Goal: Task Accomplishment & Management: Use online tool/utility

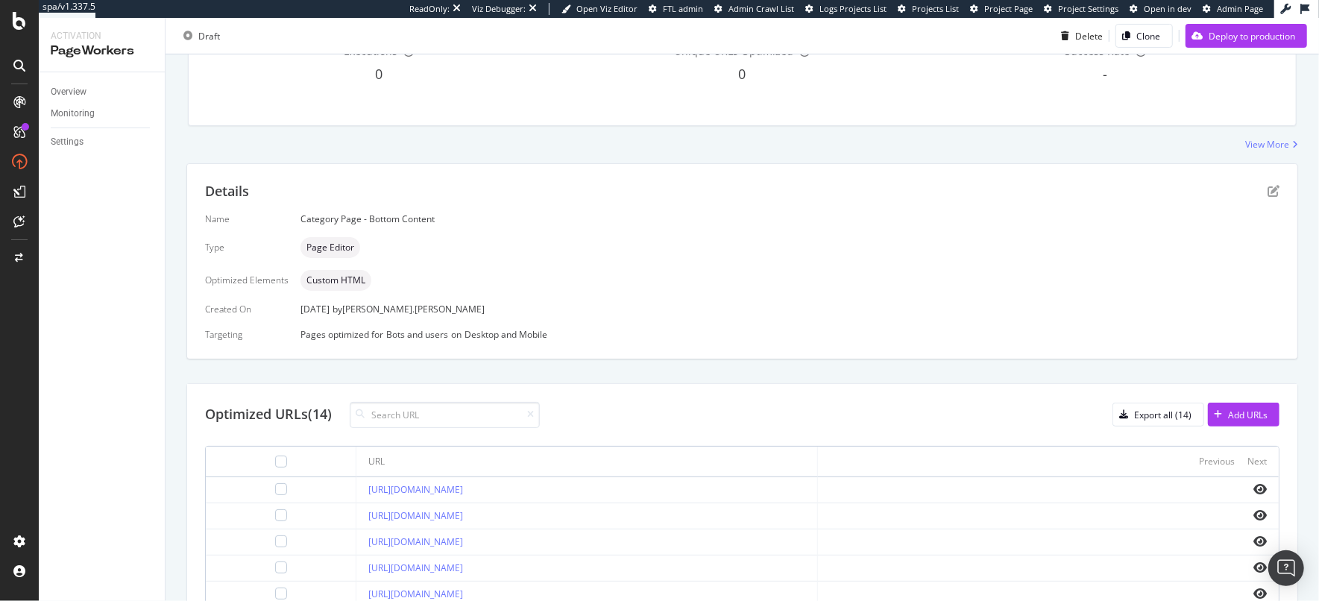
scroll to position [336, 0]
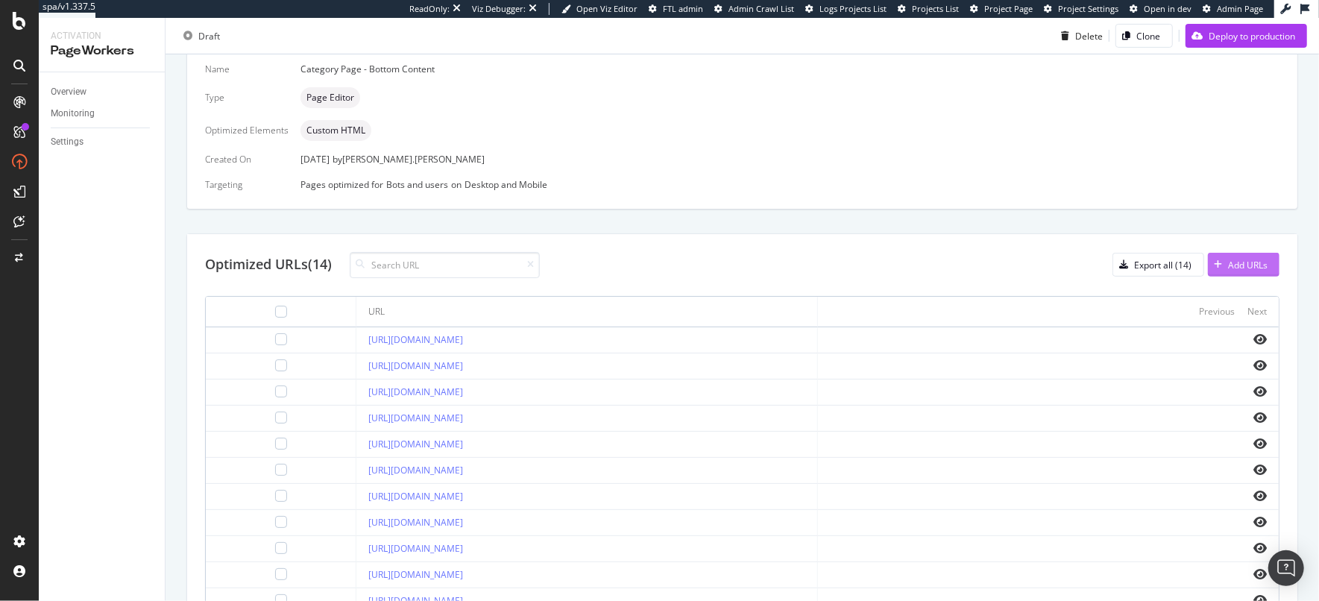
click at [1254, 261] on div "Add URLs" at bounding box center [1248, 265] width 40 height 13
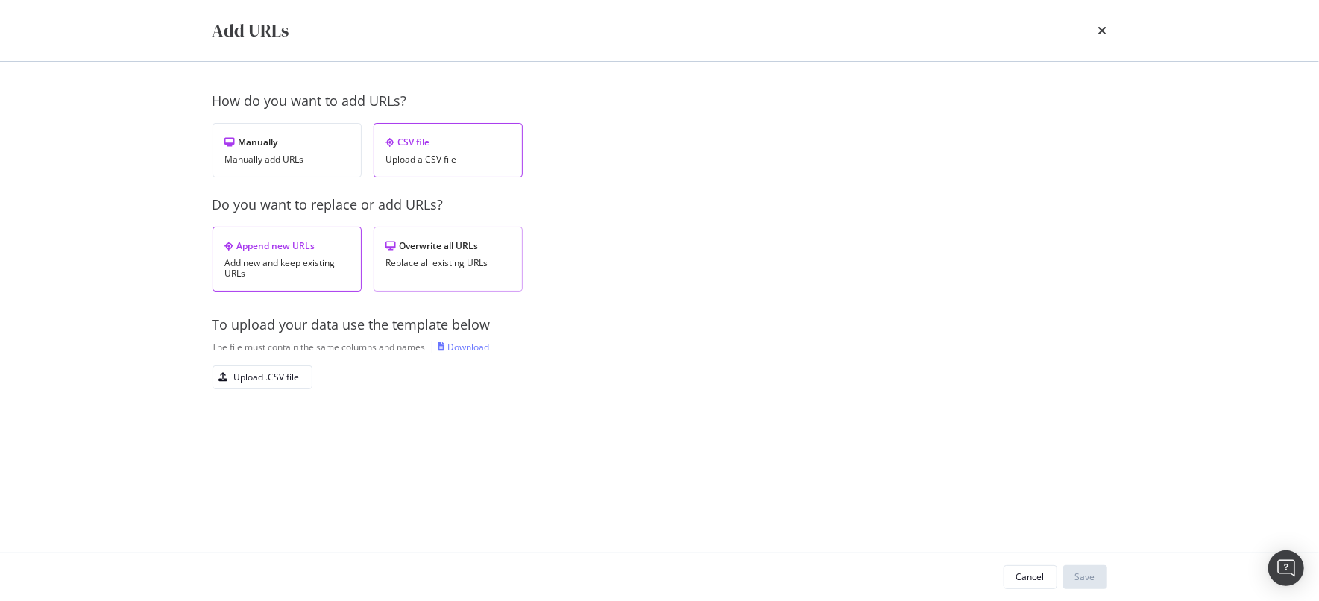
click at [457, 241] on div "Overwrite all URLs" at bounding box center [448, 245] width 124 height 13
click at [267, 374] on div "Upload .CSV file" at bounding box center [267, 377] width 66 height 13
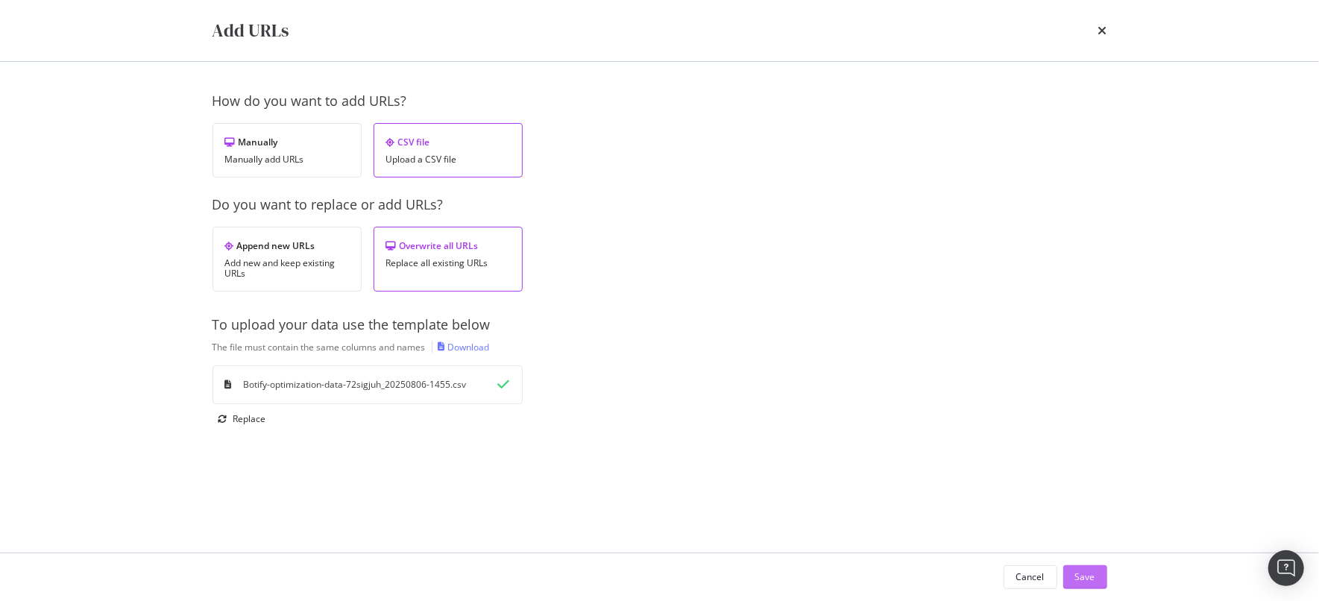
click at [1082, 574] on div "Save" at bounding box center [1085, 577] width 20 height 13
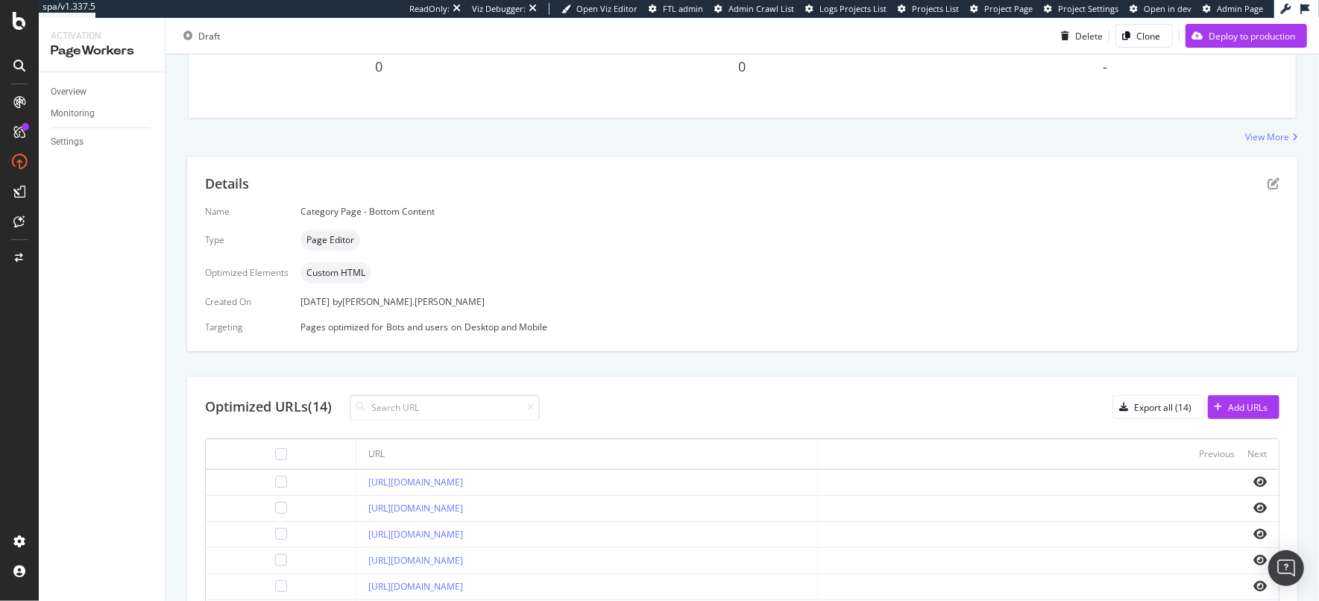
scroll to position [0, 0]
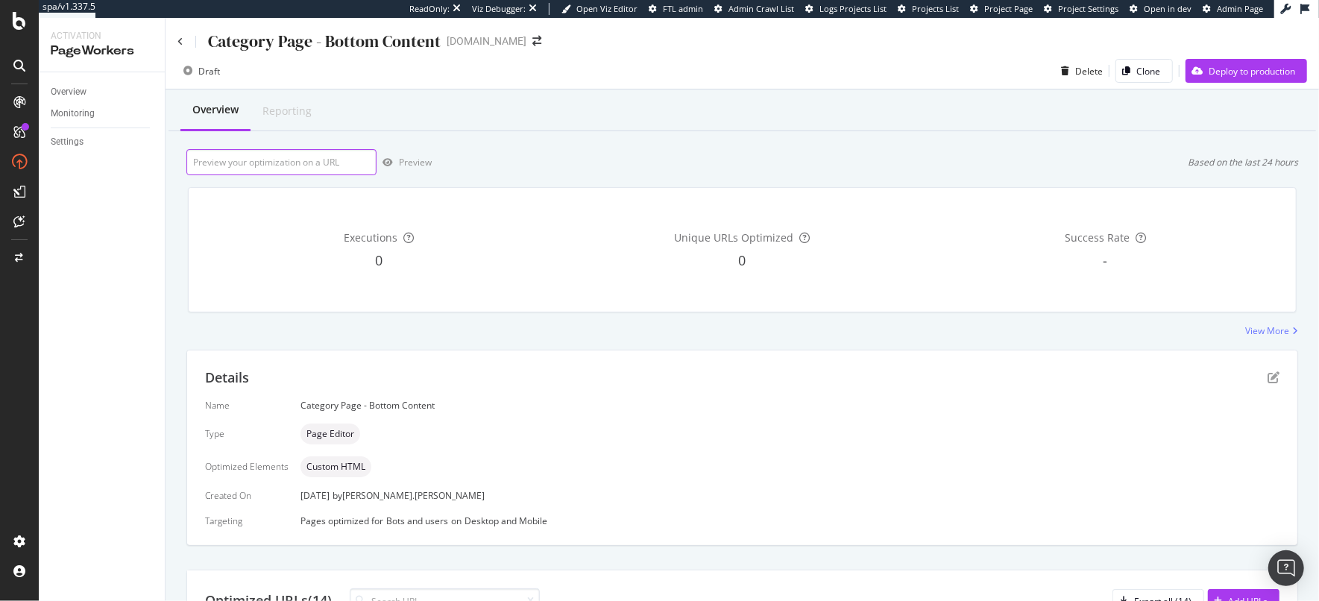
click at [260, 166] on input "url" at bounding box center [281, 162] width 190 height 26
paste input "[URL][DOMAIN_NAME]"
type input "[URL][DOMAIN_NAME]"
click at [405, 161] on div "Preview" at bounding box center [415, 162] width 33 height 13
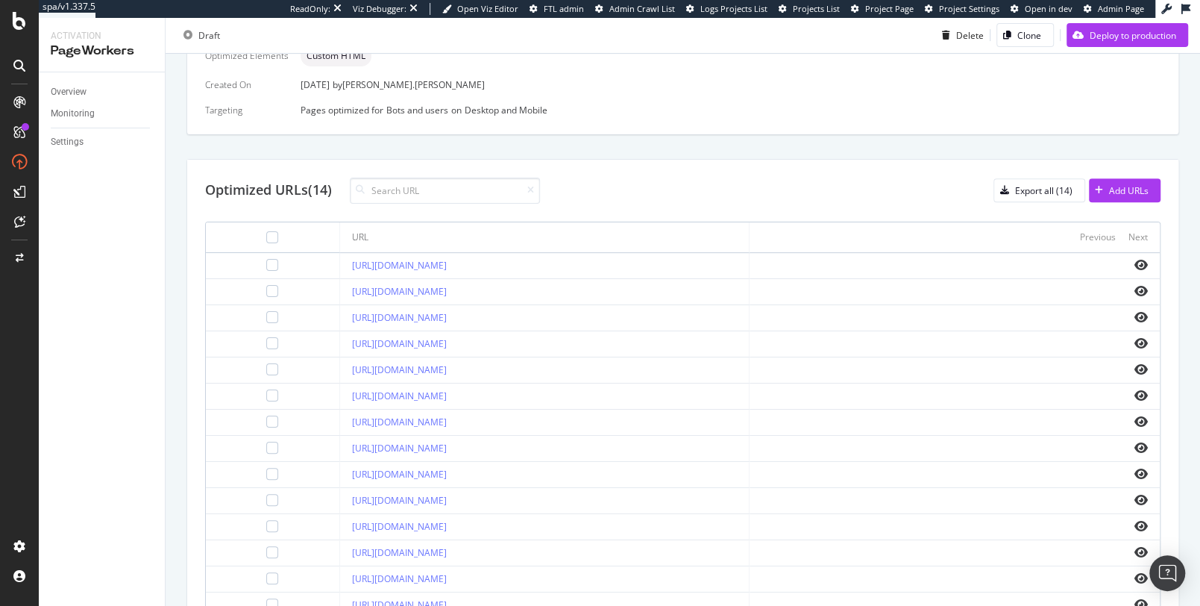
scroll to position [439, 0]
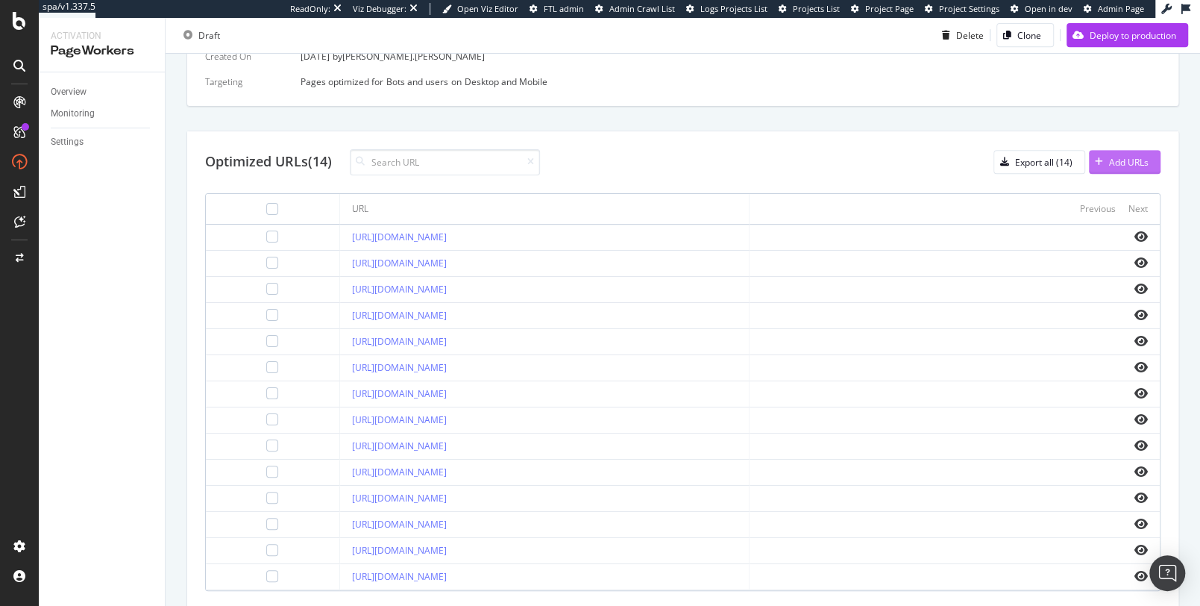
click at [1116, 154] on div "Add URLs" at bounding box center [1119, 162] width 60 height 22
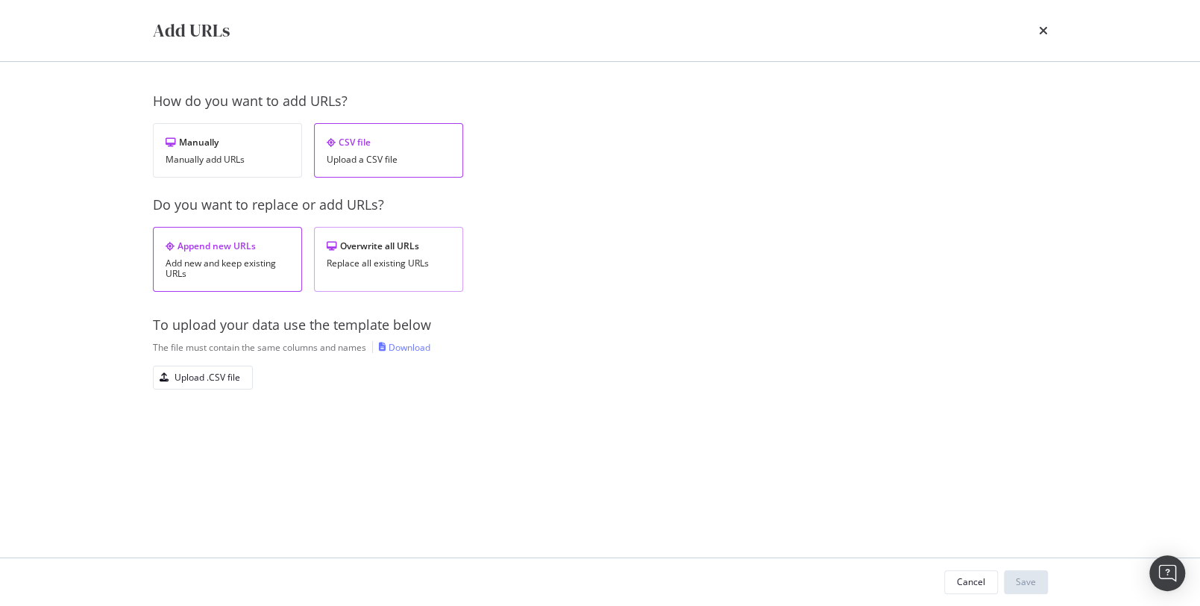
click at [371, 258] on div "Replace all existing URLs" at bounding box center [389, 263] width 124 height 10
click at [207, 377] on div "Upload .CSV file" at bounding box center [208, 377] width 66 height 13
click at [1028, 588] on div "Save" at bounding box center [1026, 581] width 20 height 13
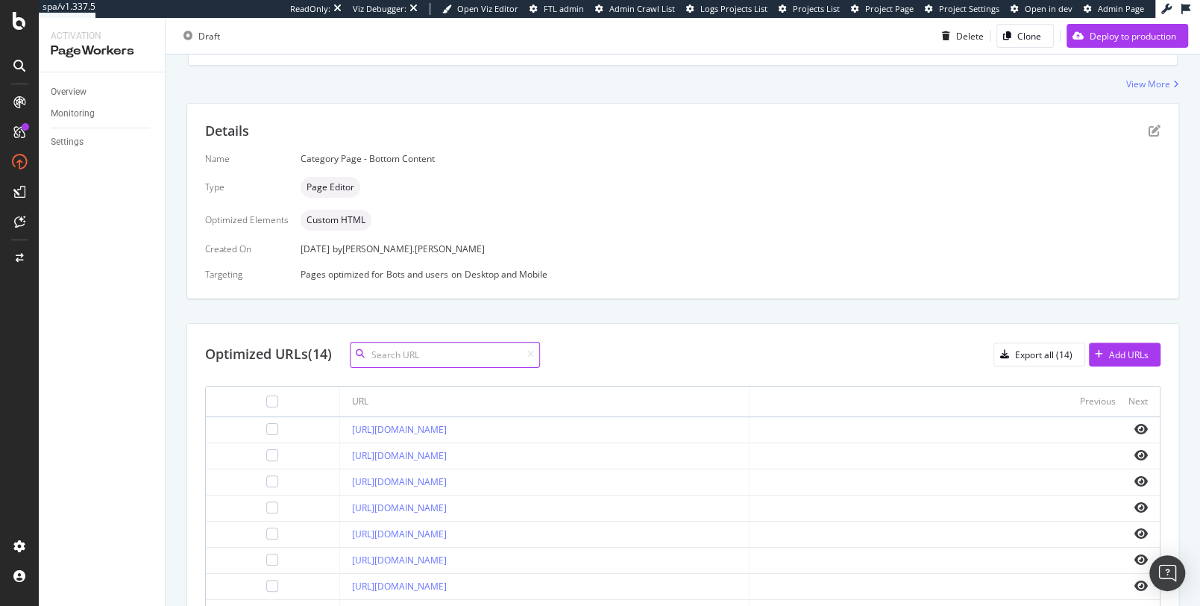
scroll to position [0, 0]
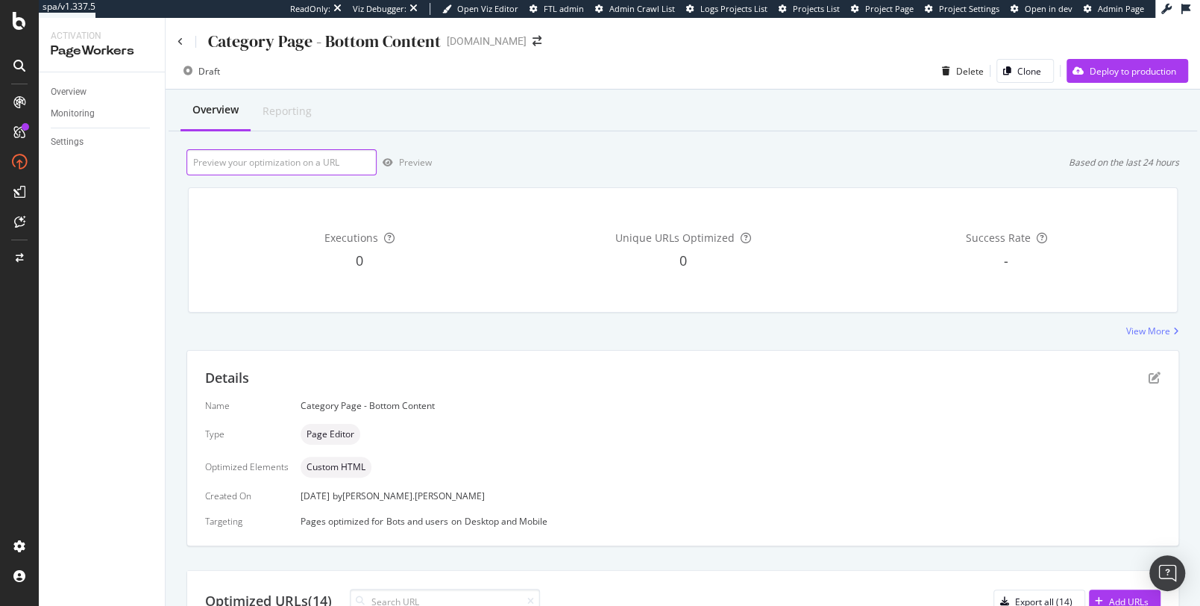
click at [308, 163] on input "url" at bounding box center [281, 162] width 190 height 26
paste input "[URL][DOMAIN_NAME]"
type input "[URL][DOMAIN_NAME]"
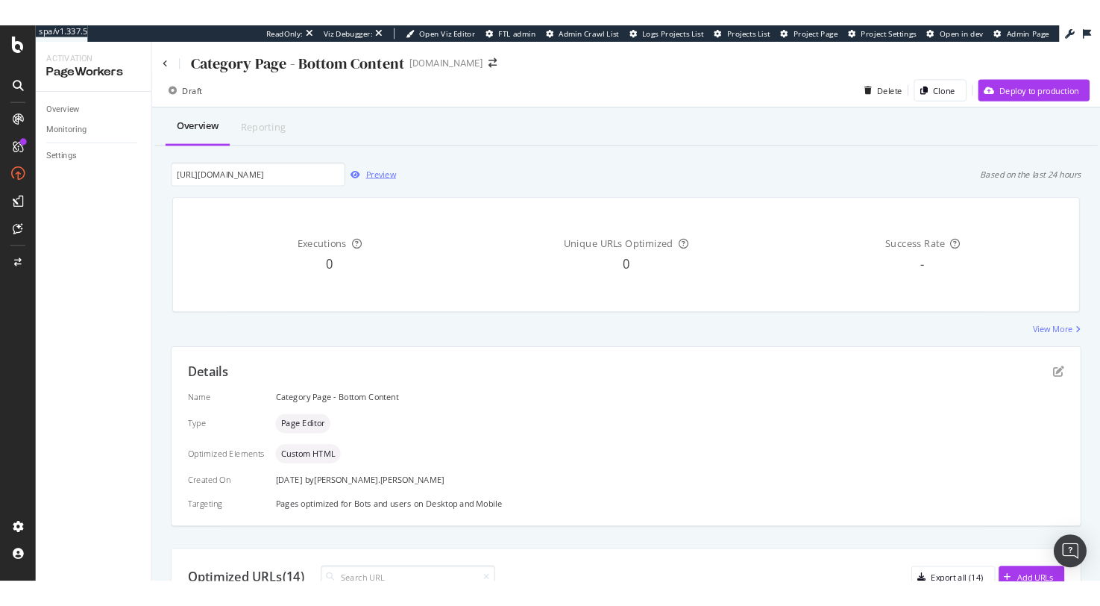
scroll to position [0, 0]
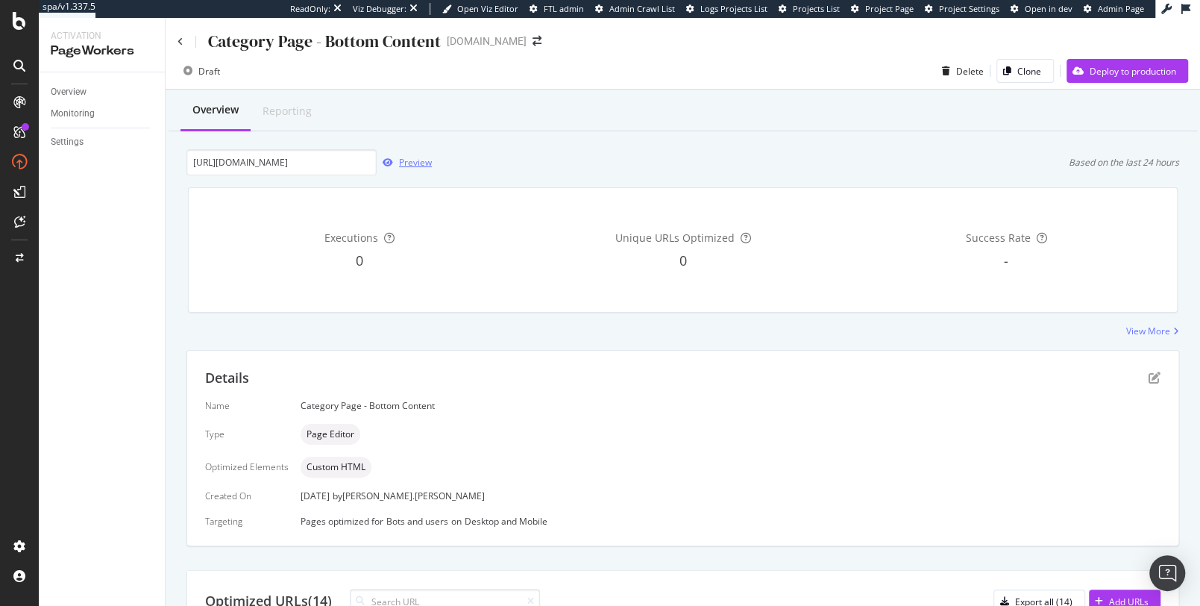
click at [415, 163] on div "Preview" at bounding box center [415, 162] width 33 height 13
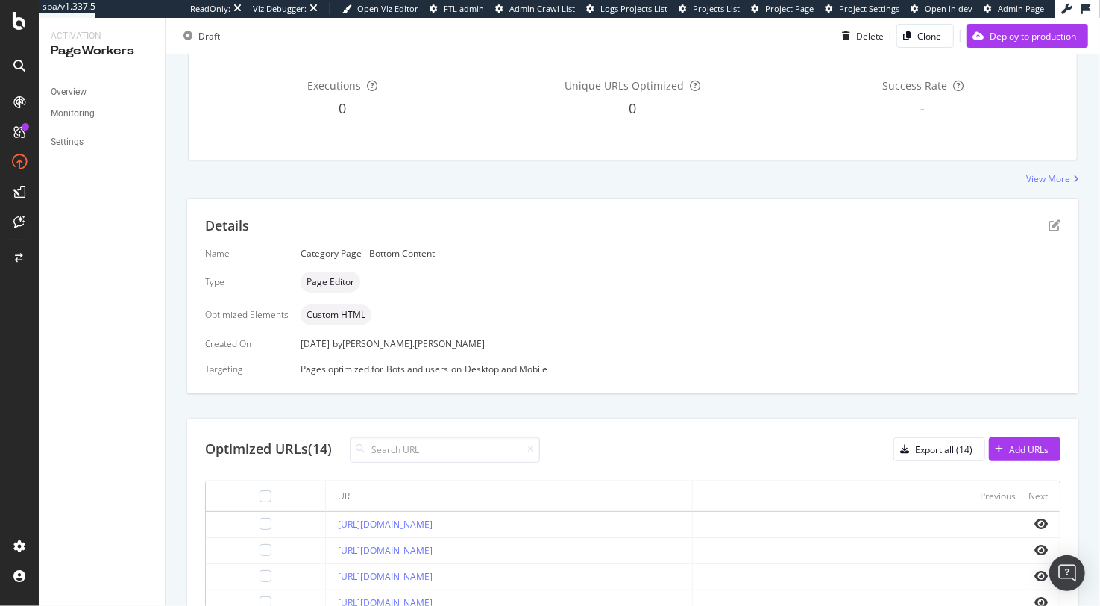
scroll to position [157, 0]
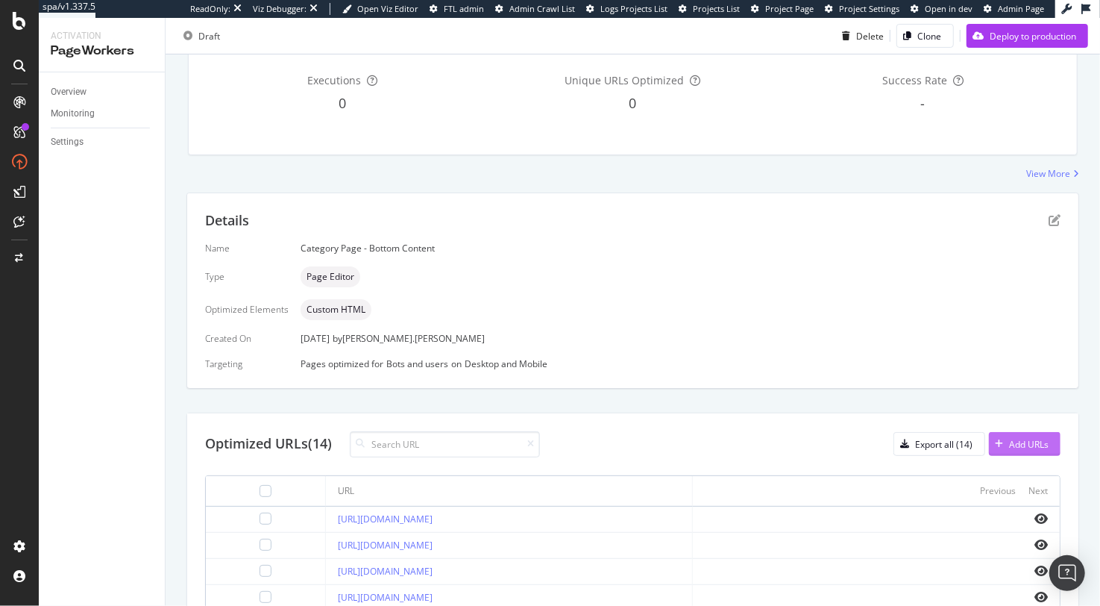
click at [1032, 444] on div "Add URLs" at bounding box center [1029, 444] width 40 height 13
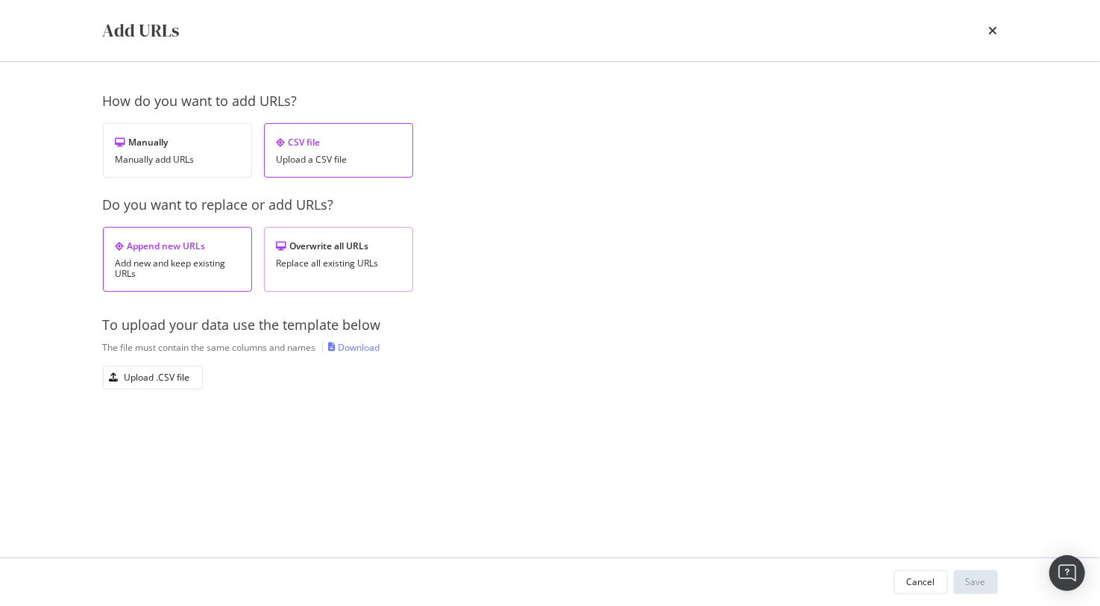
click at [347, 250] on div "Overwrite all URLs" at bounding box center [339, 245] width 124 height 13
click at [151, 371] on div "Upload .CSV file" at bounding box center [158, 377] width 66 height 13
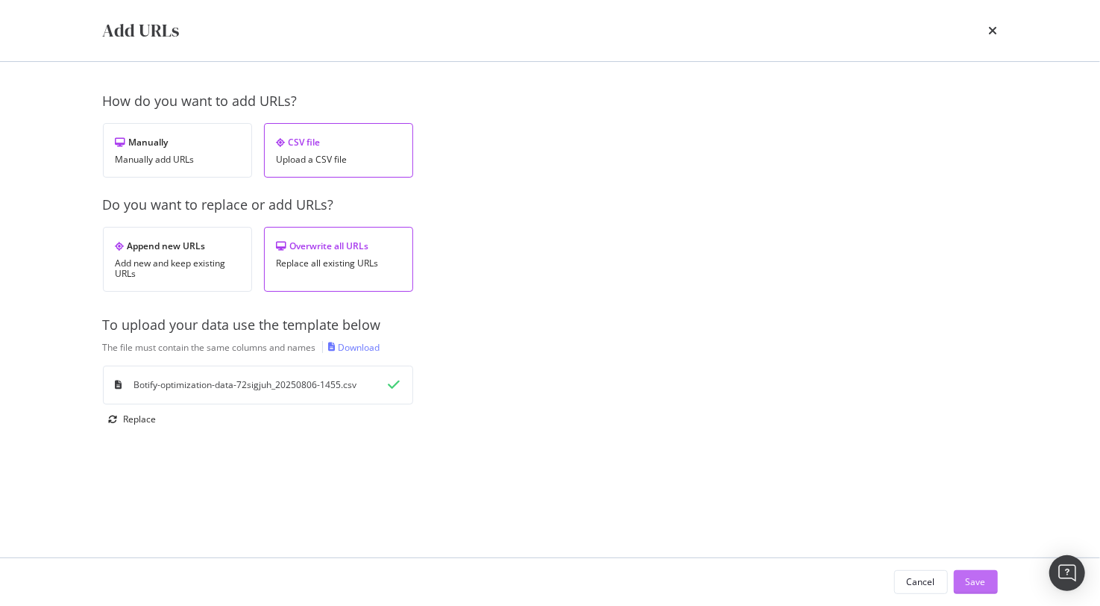
click at [982, 588] on div "Save" at bounding box center [976, 582] width 20 height 22
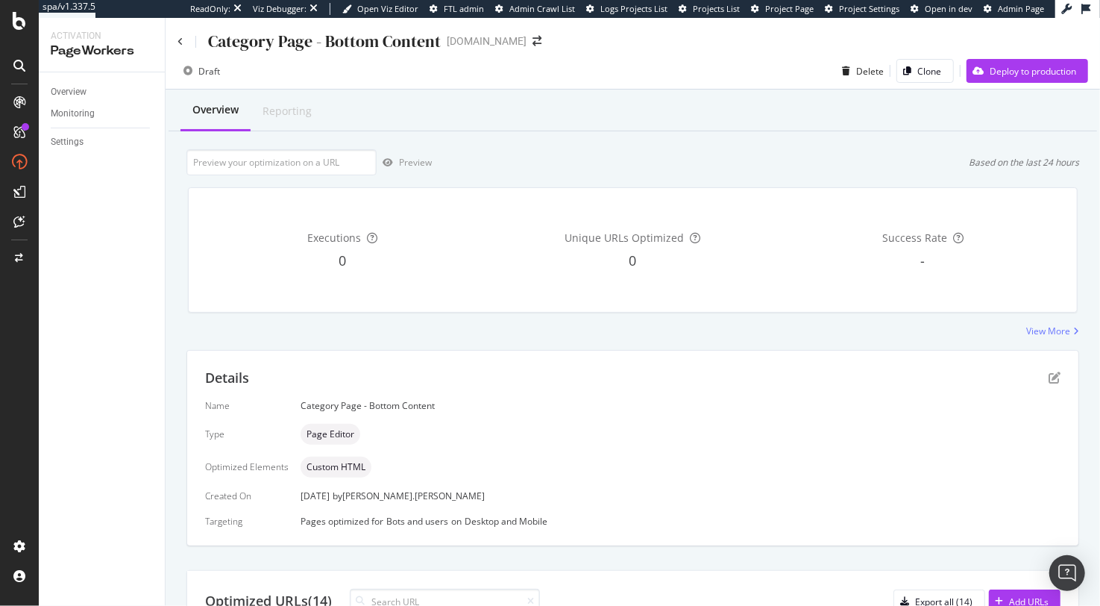
scroll to position [0, 0]
click at [286, 164] on input "url" at bounding box center [281, 162] width 190 height 26
paste input "[URL][DOMAIN_NAME]"
click at [421, 157] on div "Preview" at bounding box center [415, 162] width 33 height 13
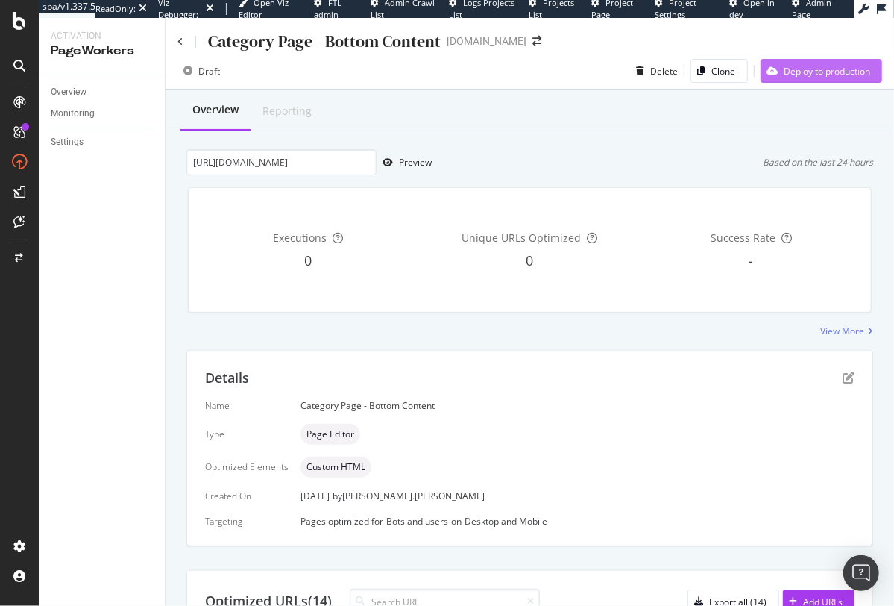
click at [822, 70] on div "Deploy to production" at bounding box center [827, 71] width 87 height 13
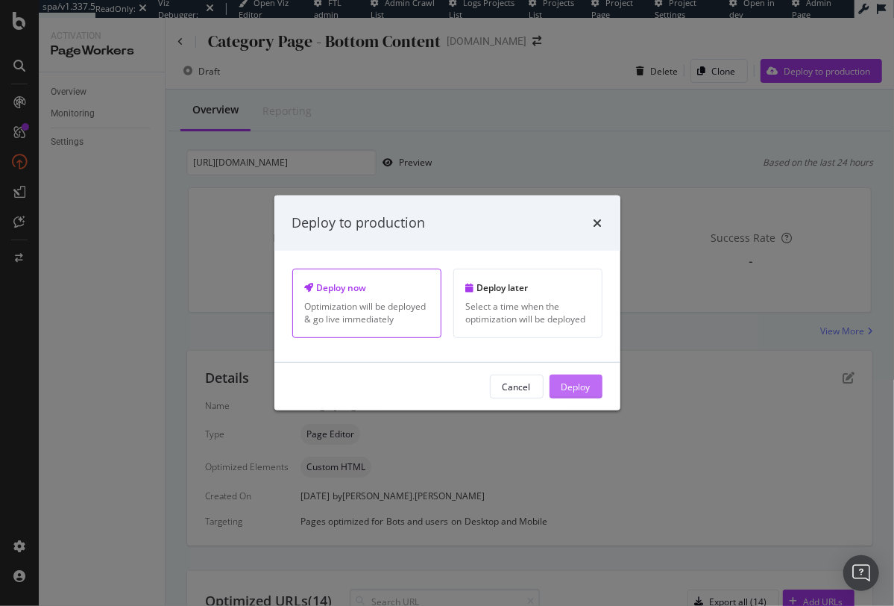
click at [578, 391] on div "Deploy" at bounding box center [576, 386] width 29 height 13
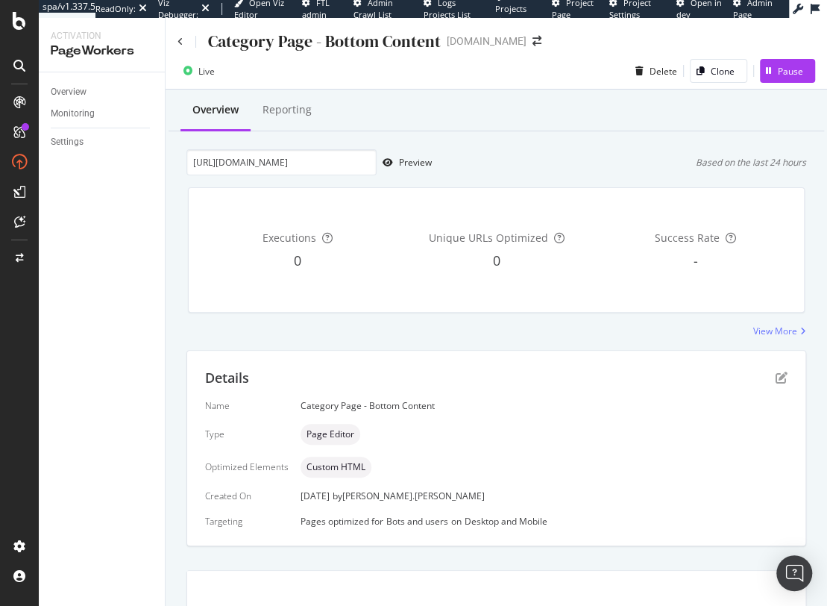
scroll to position [7, 0]
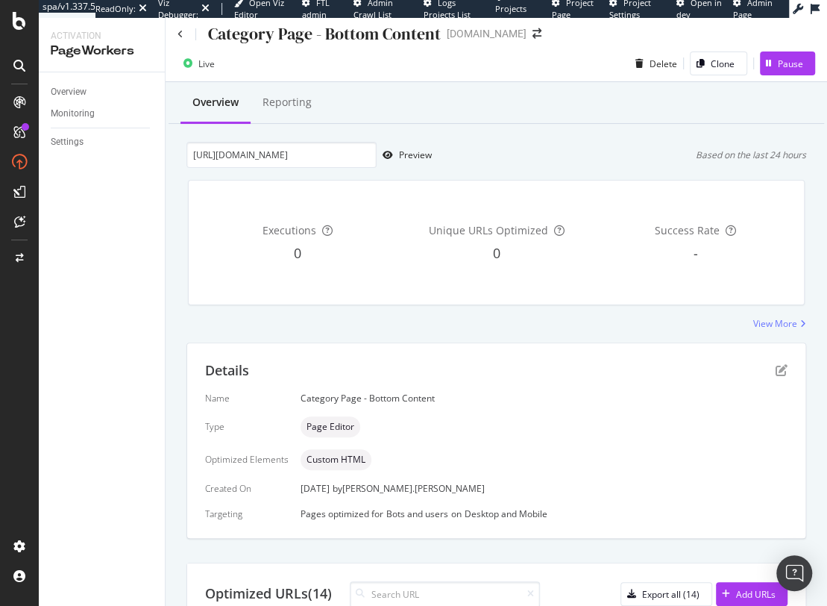
click at [498, 107] on div "Overview Reporting" at bounding box center [497, 104] width 656 height 40
click at [350, 156] on input "[URL][DOMAIN_NAME]" at bounding box center [281, 155] width 190 height 26
paste input "women"
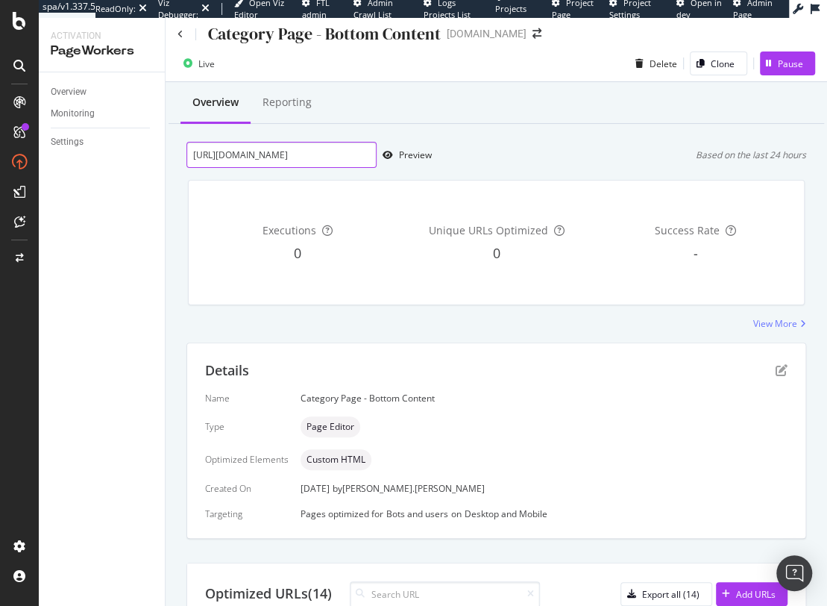
scroll to position [0, 81]
type input "[URL][DOMAIN_NAME]"
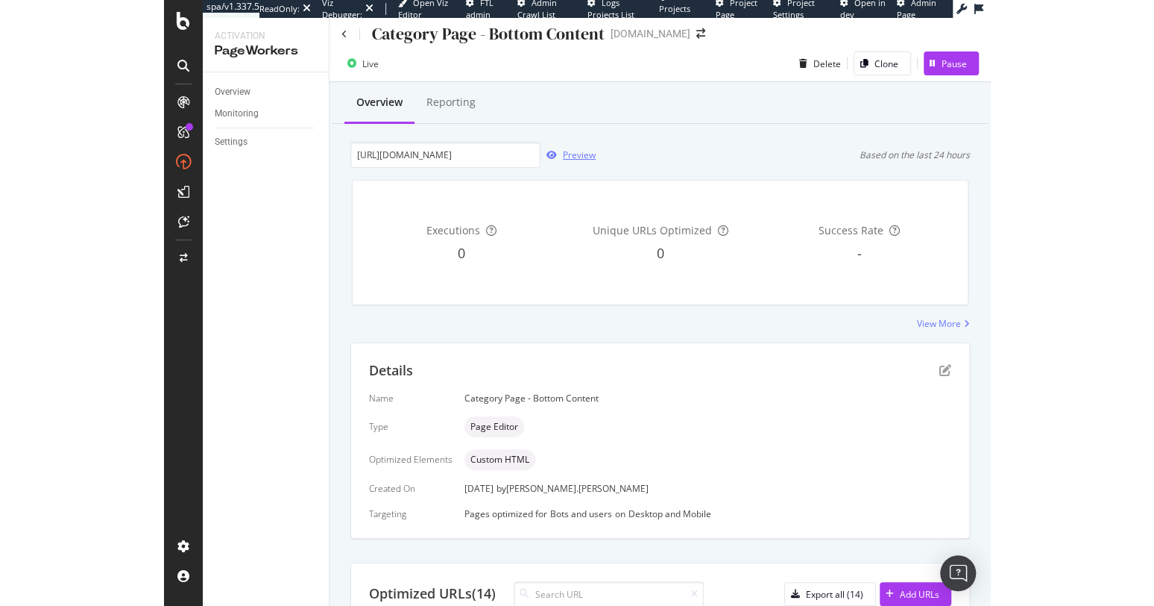
scroll to position [0, 0]
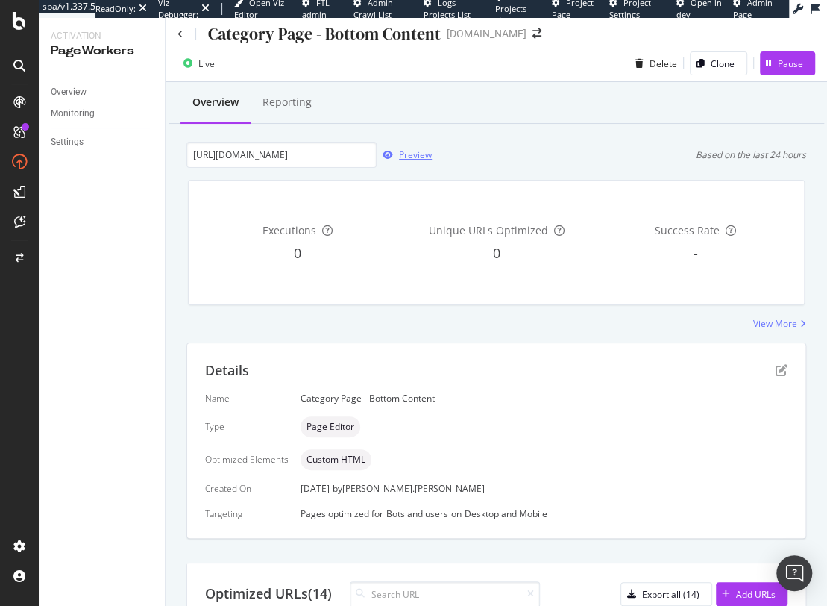
click at [417, 155] on div "Preview" at bounding box center [415, 154] width 33 height 13
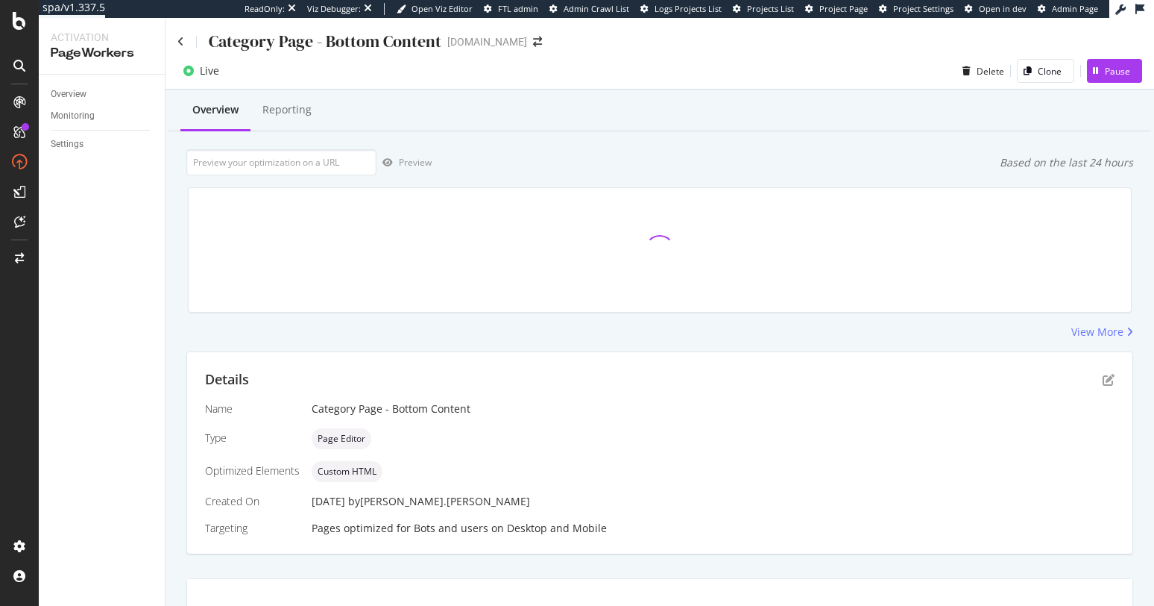
scroll to position [16, 0]
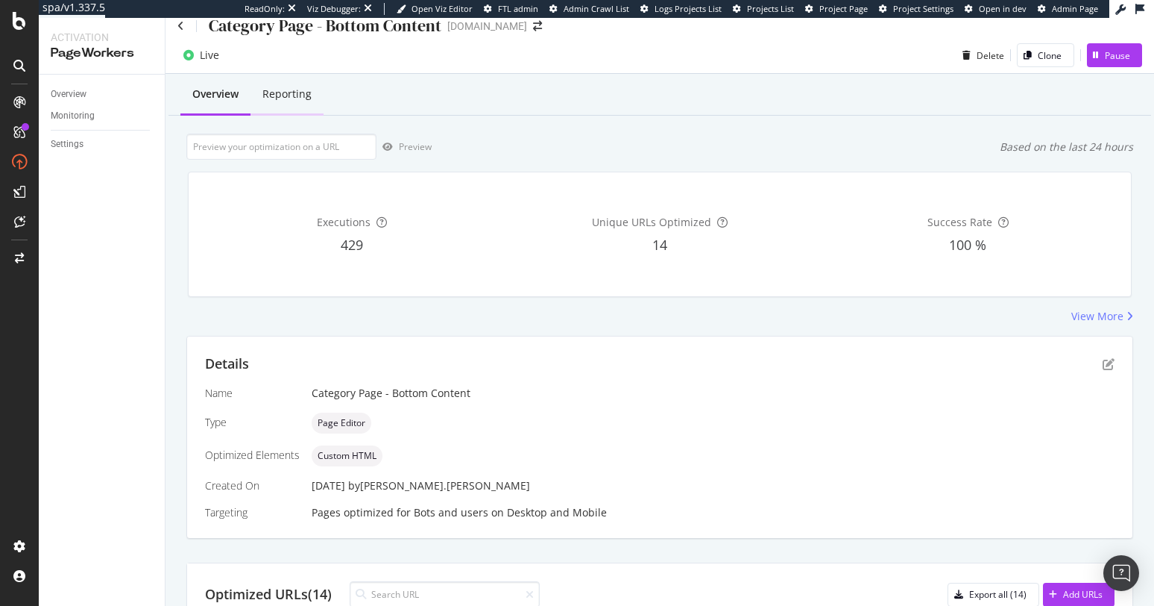
click at [270, 95] on div "Reporting" at bounding box center [287, 94] width 49 height 15
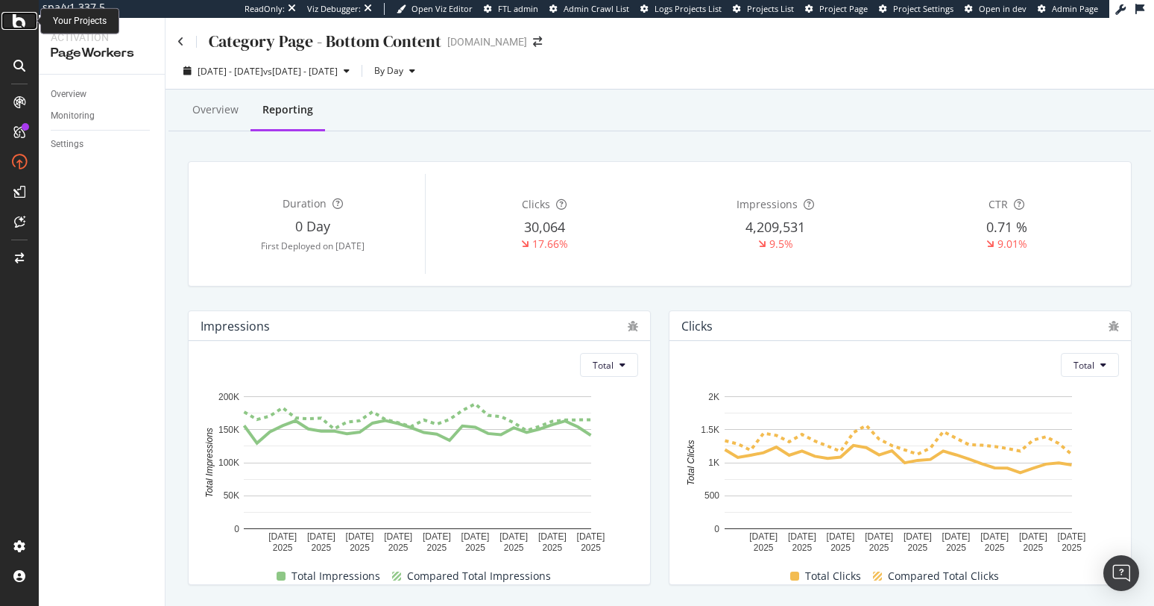
click at [24, 19] on icon at bounding box center [19, 21] width 13 height 18
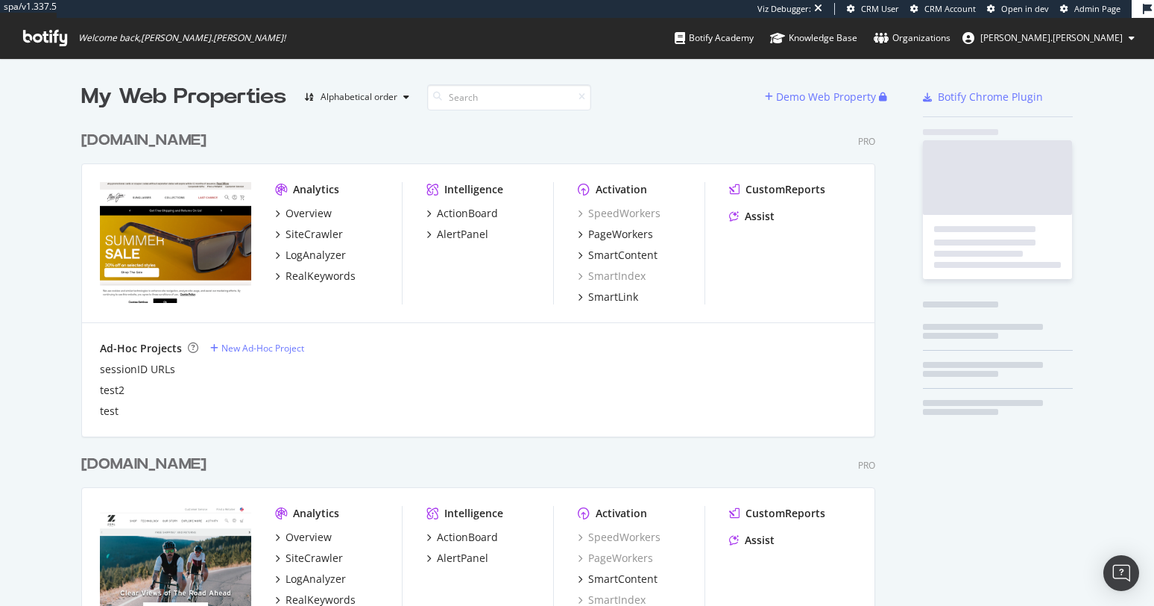
scroll to position [577, 798]
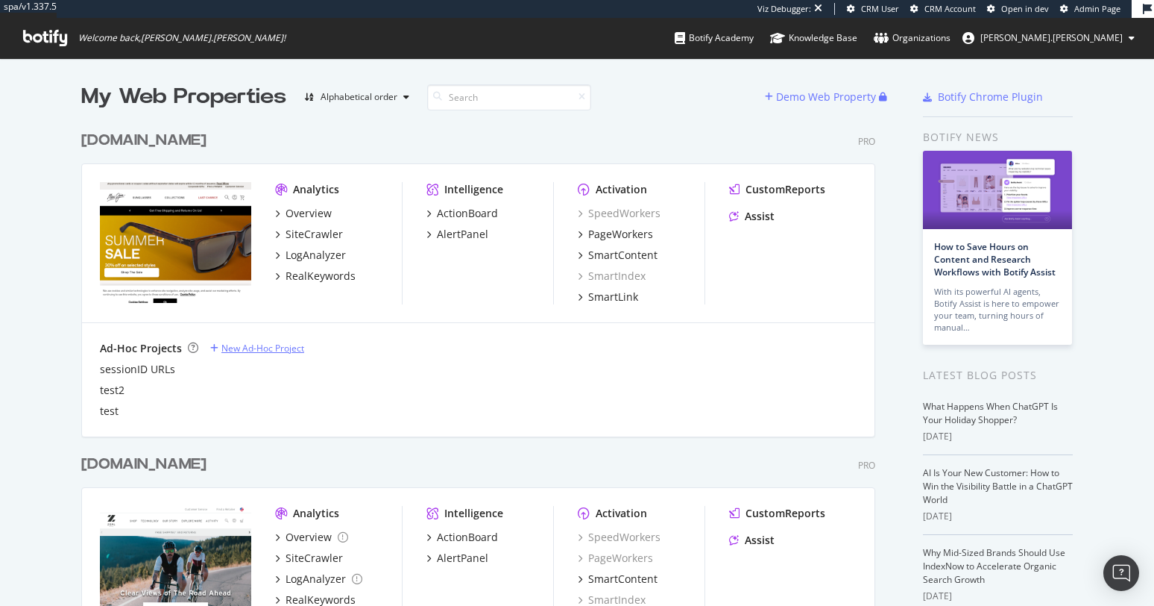
click at [251, 348] on div "New Ad-Hoc Project" at bounding box center [263, 348] width 83 height 13
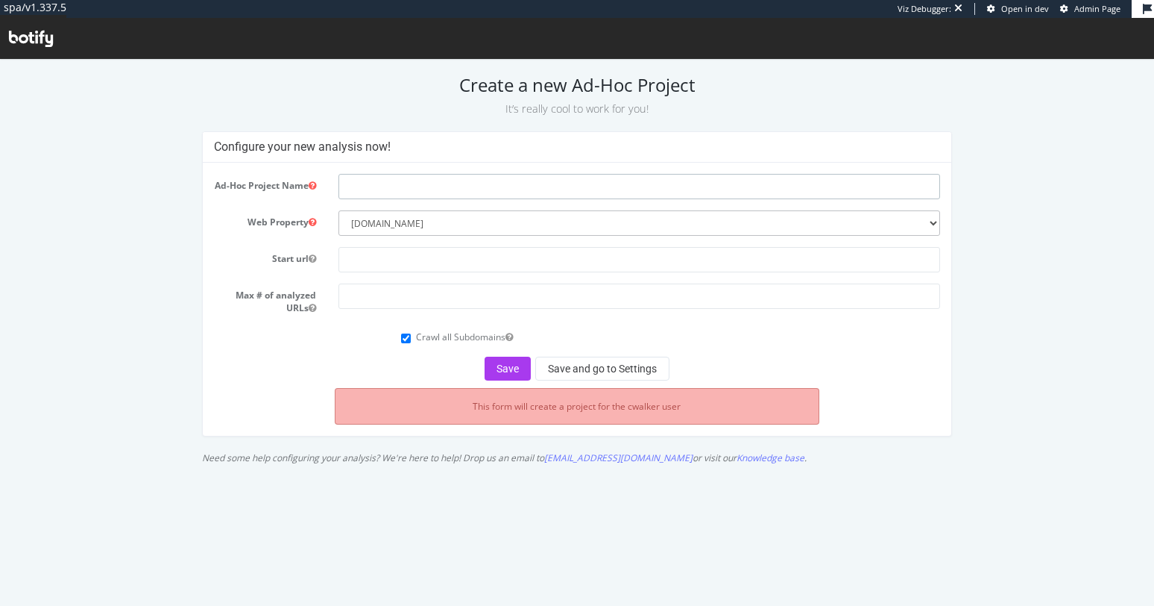
click at [389, 181] on input "text" at bounding box center [640, 186] width 602 height 25
type input "Analytics Check"
click at [369, 264] on input "text" at bounding box center [640, 259] width 602 height 25
click at [382, 263] on input "text" at bounding box center [640, 259] width 602 height 25
paste input "https://www.mauijim.com/US/en_US"
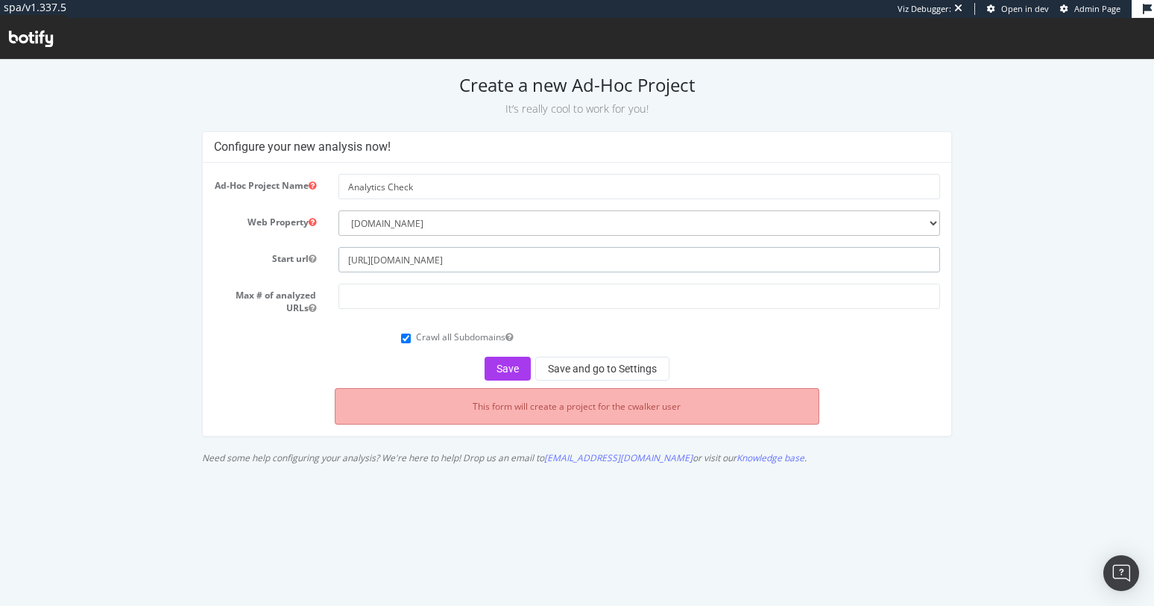
type input "https://www.mauijim.com/US/en_US"
click at [395, 306] on input "number" at bounding box center [640, 295] width 602 height 25
type input "10000"
click at [588, 373] on button "Save and go to Settings" at bounding box center [602, 368] width 134 height 24
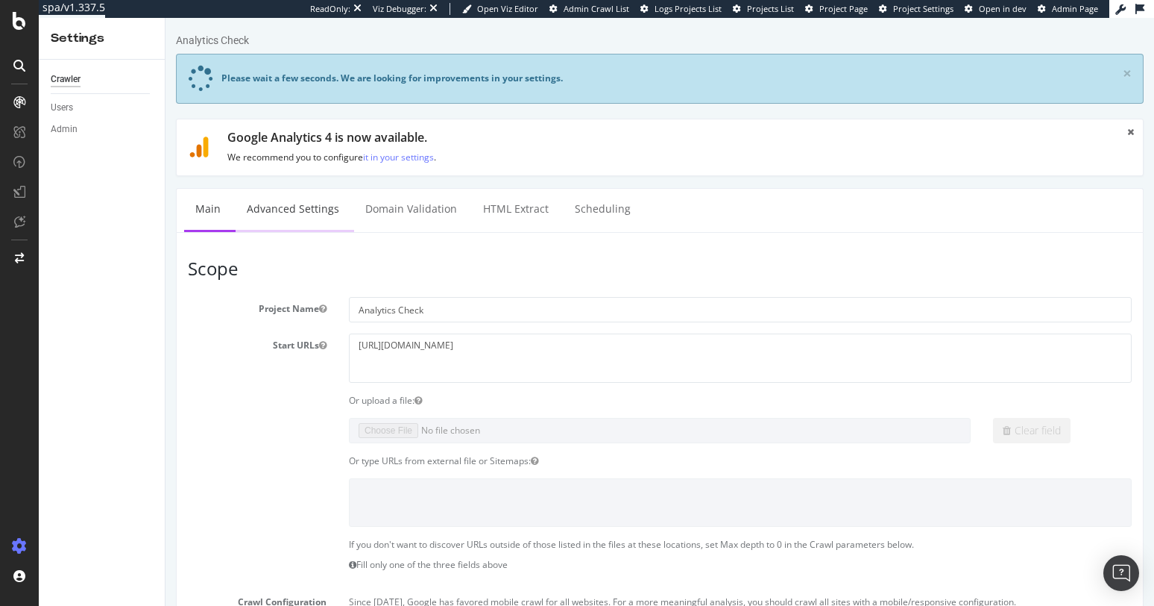
click at [303, 211] on link "Advanced Settings" at bounding box center [293, 209] width 115 height 41
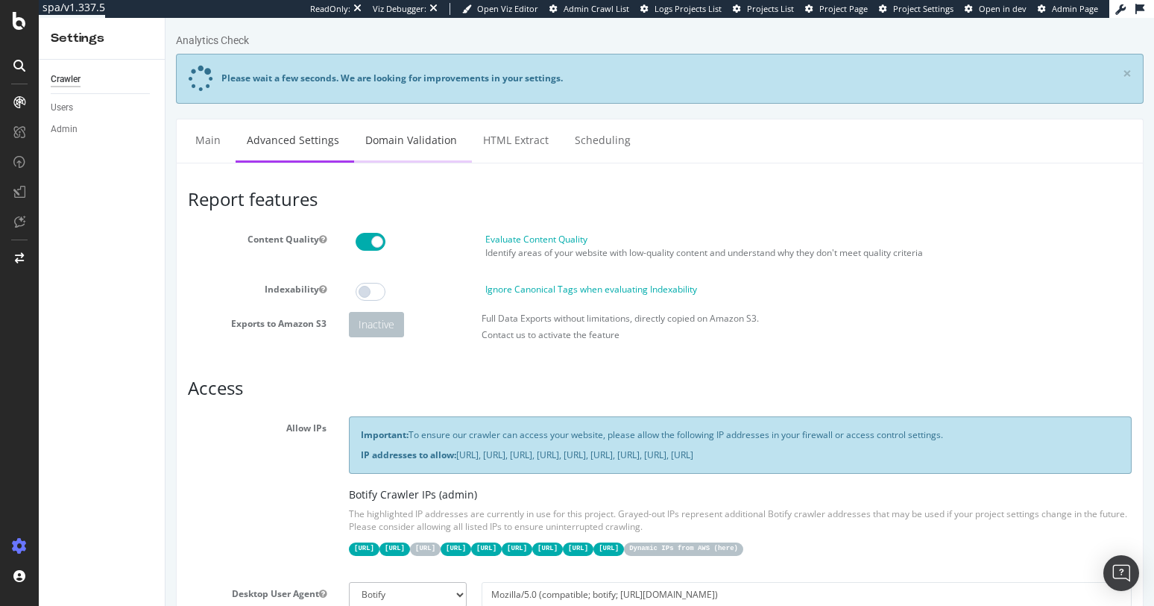
click at [384, 133] on link "Domain Validation" at bounding box center [411, 139] width 114 height 41
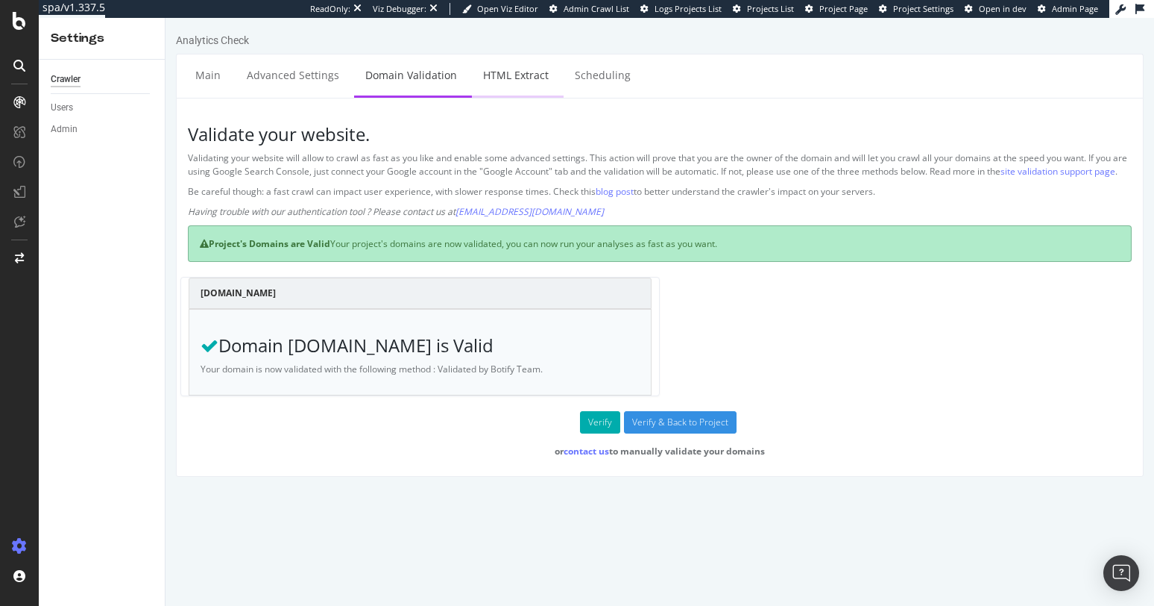
click at [512, 81] on link "HTML Extract" at bounding box center [516, 74] width 88 height 41
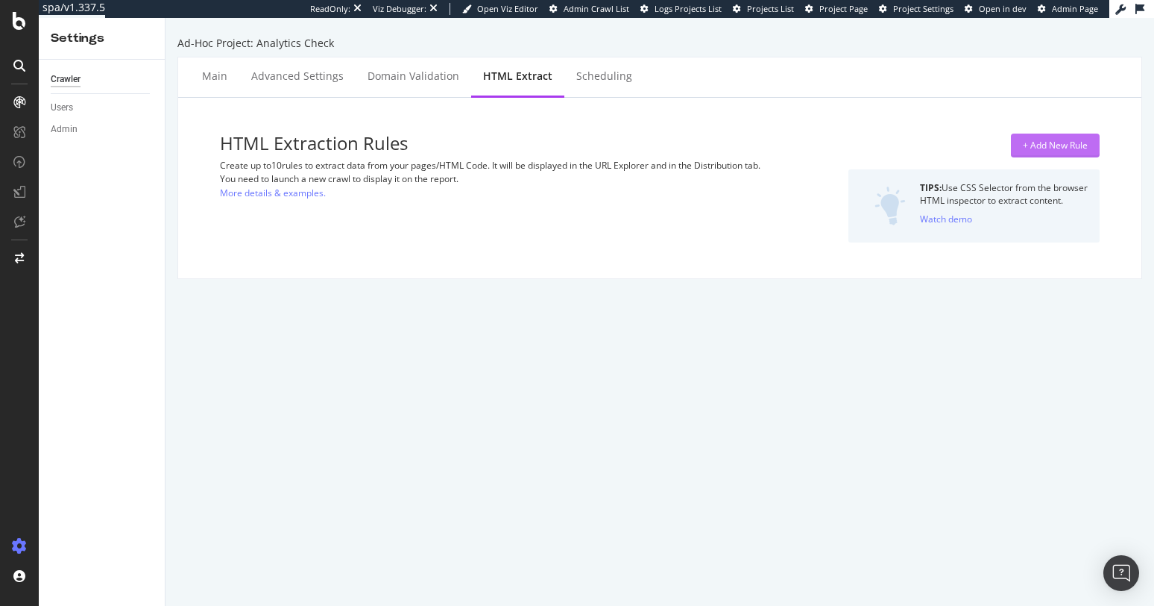
click at [1062, 147] on div "+ Add New Rule" at bounding box center [1055, 145] width 65 height 13
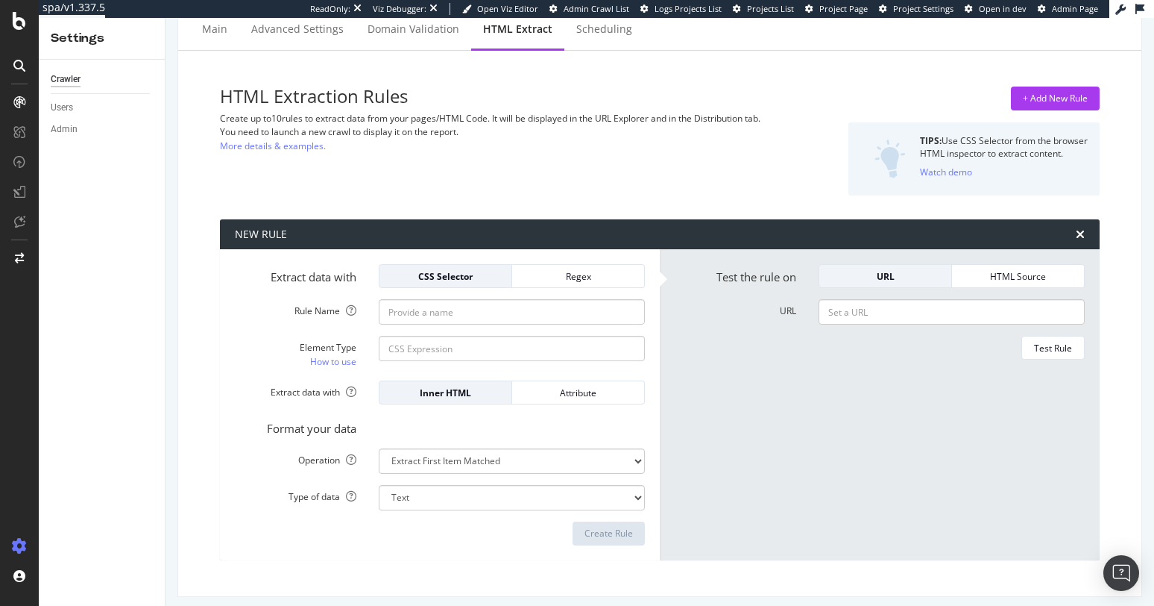
scroll to position [55, 0]
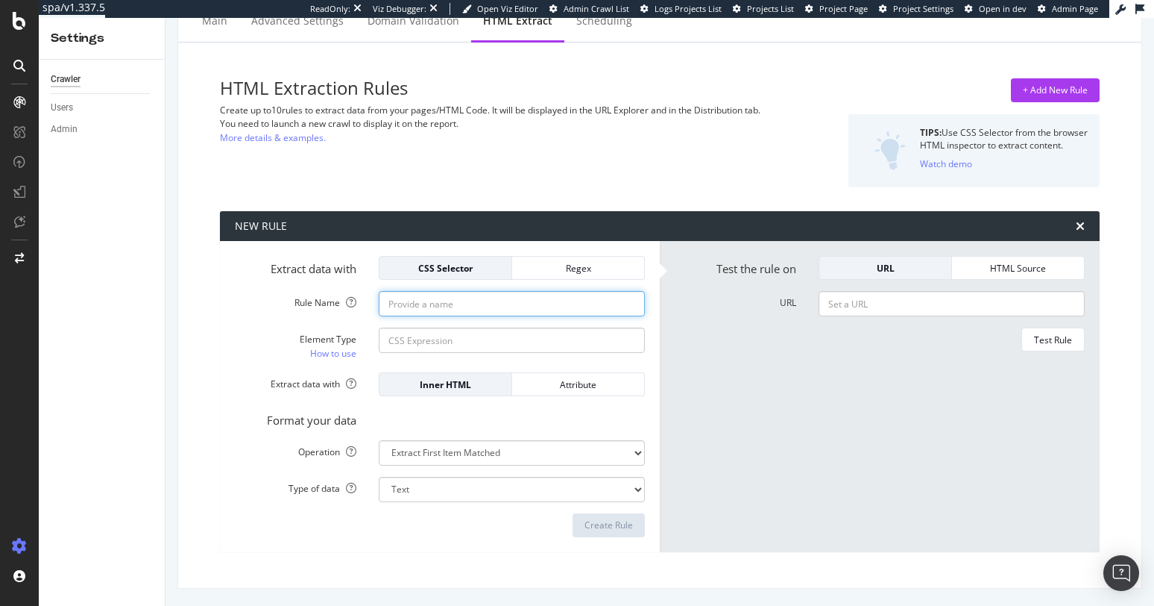
click at [445, 305] on input "Rule Name" at bounding box center [512, 303] width 266 height 25
click at [567, 266] on div "Regex" at bounding box center [578, 268] width 108 height 13
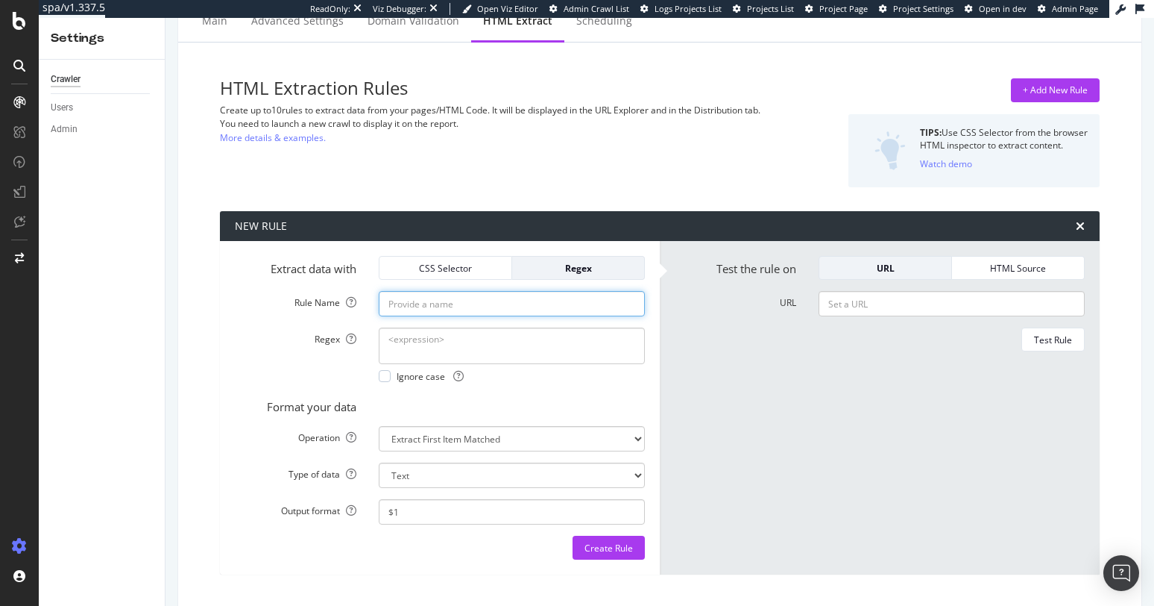
click at [415, 307] on input "Rule Name" at bounding box center [512, 303] width 266 height 25
click at [1009, 270] on div "HTML Source" at bounding box center [1018, 268] width 108 height 13
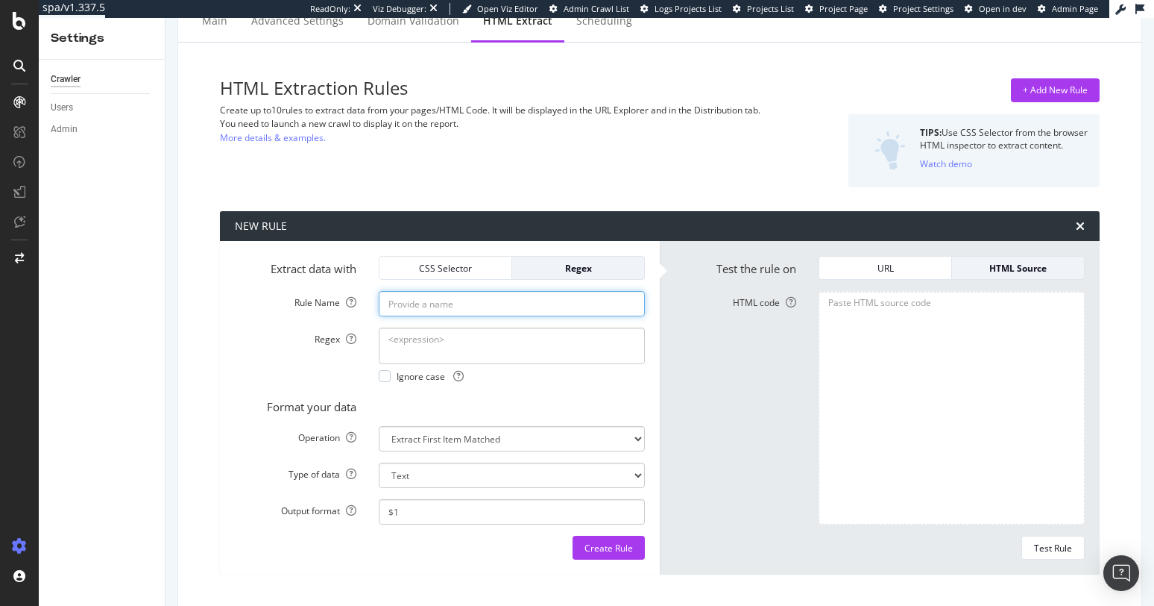
click at [419, 308] on input "Rule Name" at bounding box center [512, 303] width 266 height 25
paste input "HPNQ54Z38E"
click at [386, 301] on input "HPNQ54Z38E" at bounding box center [512, 303] width 266 height 25
drag, startPoint x: 420, startPoint y: 304, endPoint x: 343, endPoint y: 302, distance: 76.8
click at [343, 302] on div "Rule Name HPNQ54Z38E" at bounding box center [440, 303] width 433 height 25
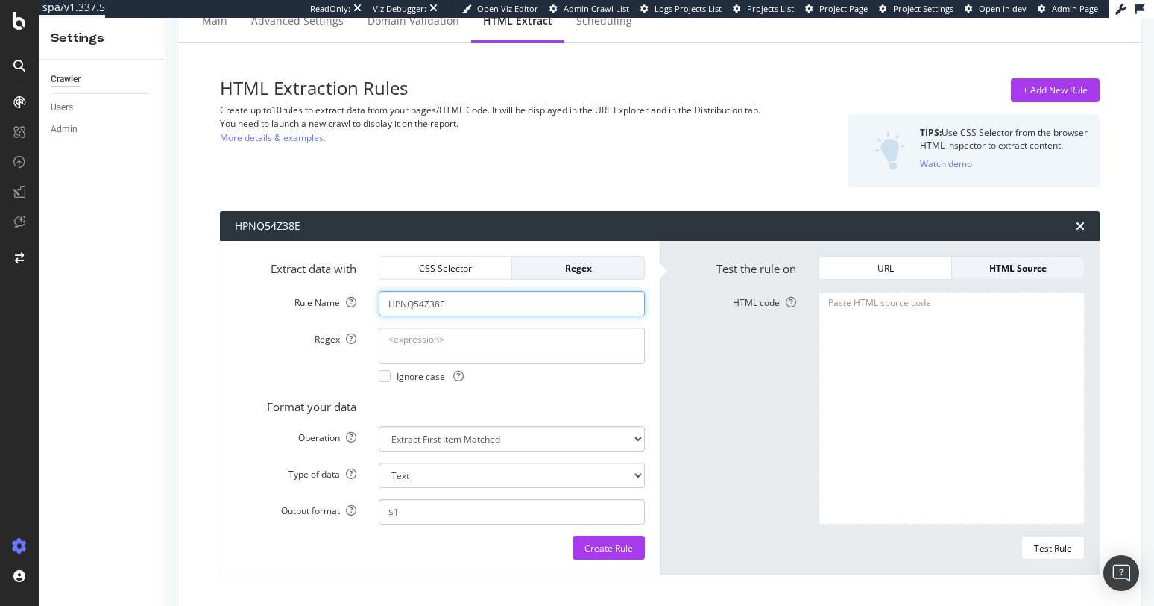
paste input "G-"
type input "G-HPNQ54Z38E"
click at [422, 339] on textarea "Regex" at bounding box center [512, 345] width 266 height 36
paste textarea "/googletagmanager\.com\/gtag\/js\?id=(G-[A-Z0-9]+)/"
type textarea "/googletagmanager\.com\/gtag\/js\?id=(G-[A-Z0-9]+)/"
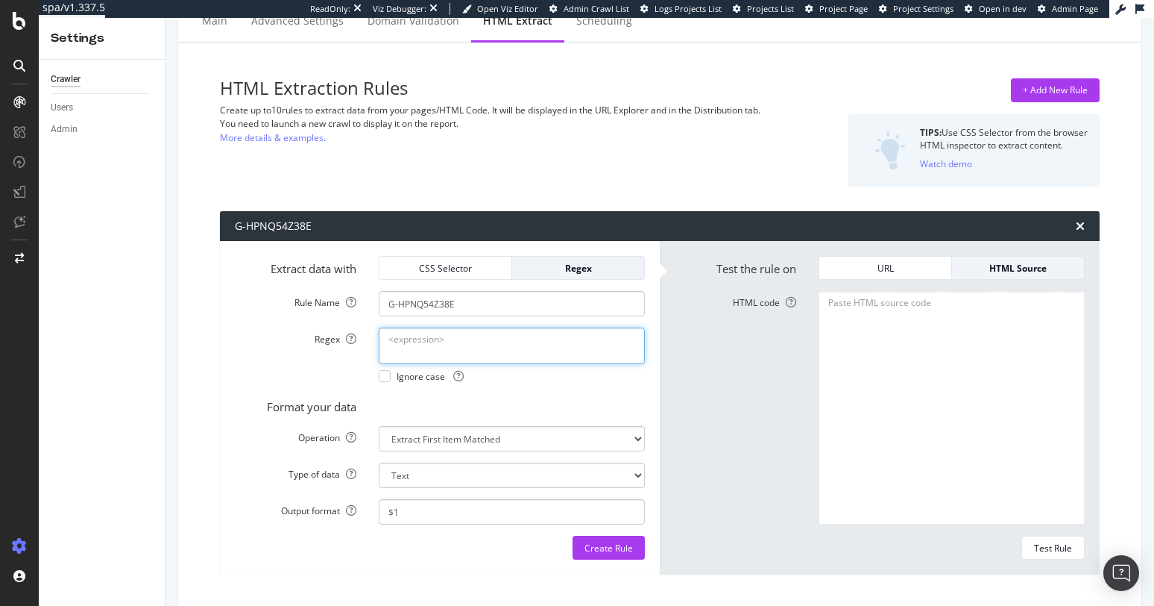
paste textarea "/googletagmanager\.com\/gtag\/js\?id=(G-[A-Z0-9]+)/"
type textarea "/googletagmanager\.com\/gtag\/js\?id=(G-[A-Z0-9]+)/"
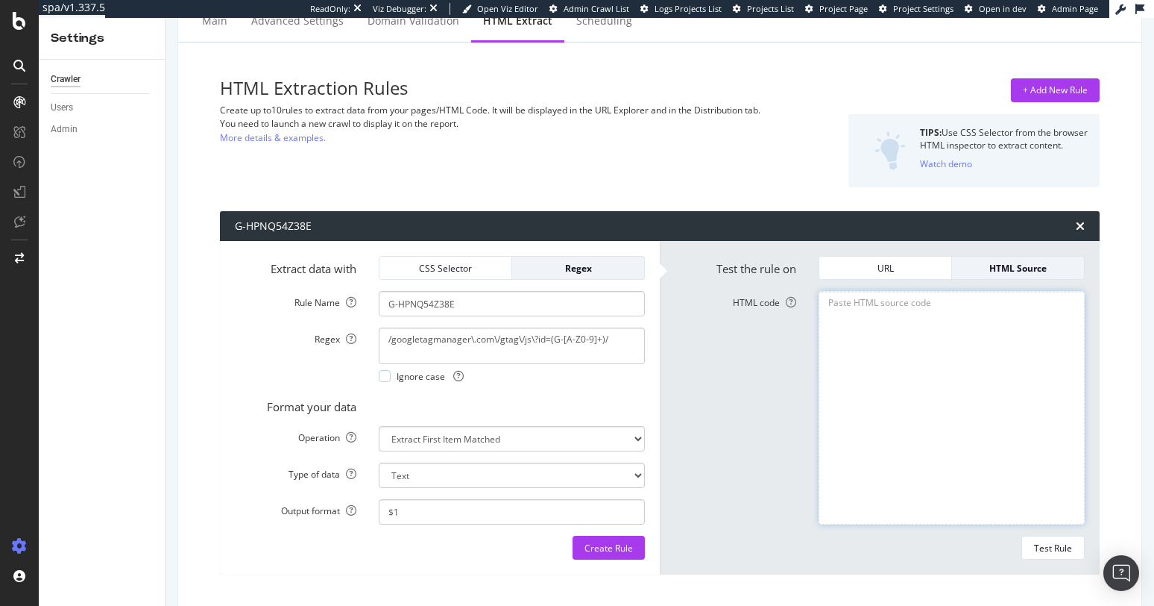
click at [879, 306] on textarea "HTML code" at bounding box center [952, 407] width 266 height 233
click at [908, 307] on textarea "HTML code" at bounding box center [952, 407] width 266 height 233
paste textarea "<script type="text/javascript" async="" src="https://www.googletagmanager.com/g…"
click at [992, 367] on textarea "<script type="text/javascript" async="" src="https://www.googletagmanager.com/g…" at bounding box center [952, 407] width 266 height 233
type textarea "<script type="text/javascript" async="" src="https://www.googletagmanager.com/g…"
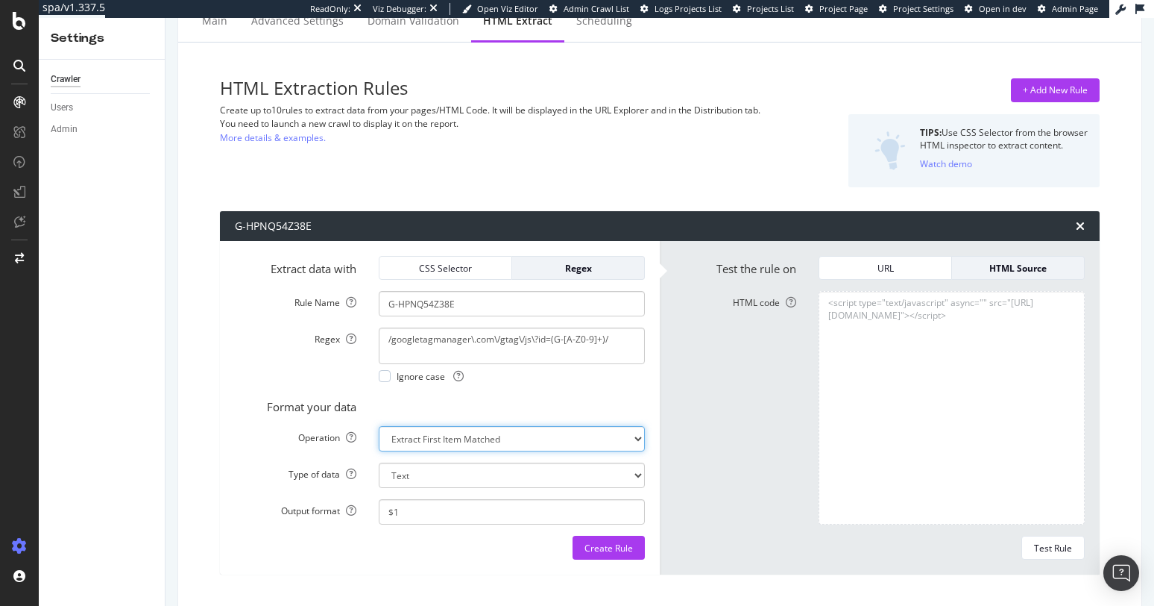
click at [498, 437] on select "Extract First Item Matched Extract First 3 Items Matched Count Number of Occure…" at bounding box center [512, 438] width 266 height 25
select select "list"
click at [379, 426] on select "Extract First Item Matched Extract First 3 Items Matched Count Number of Occure…" at bounding box center [512, 438] width 266 height 25
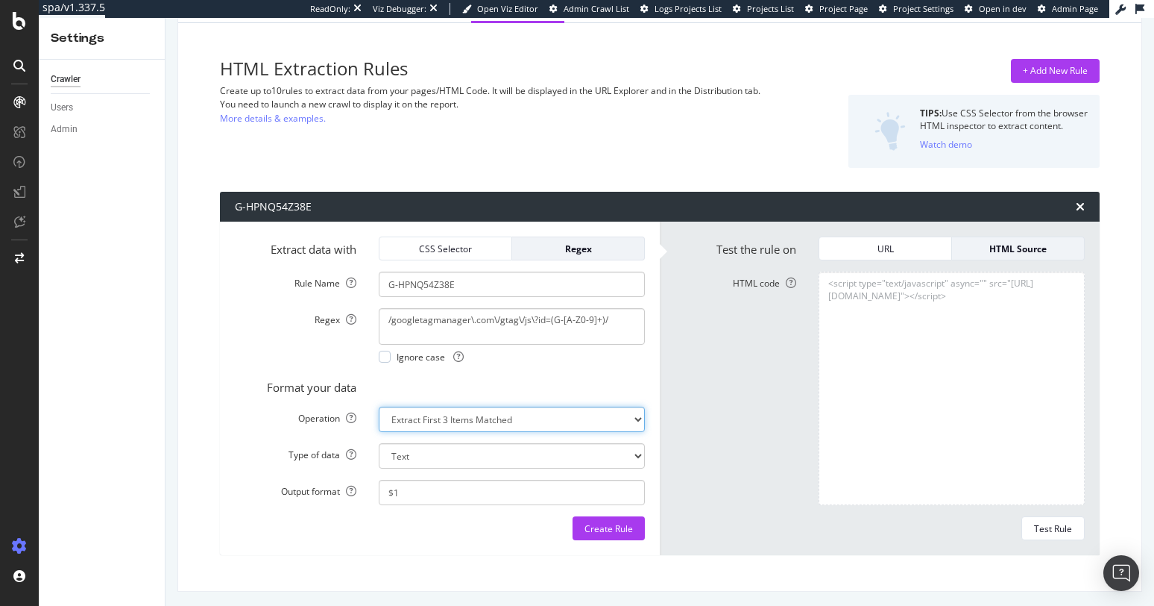
scroll to position [78, 0]
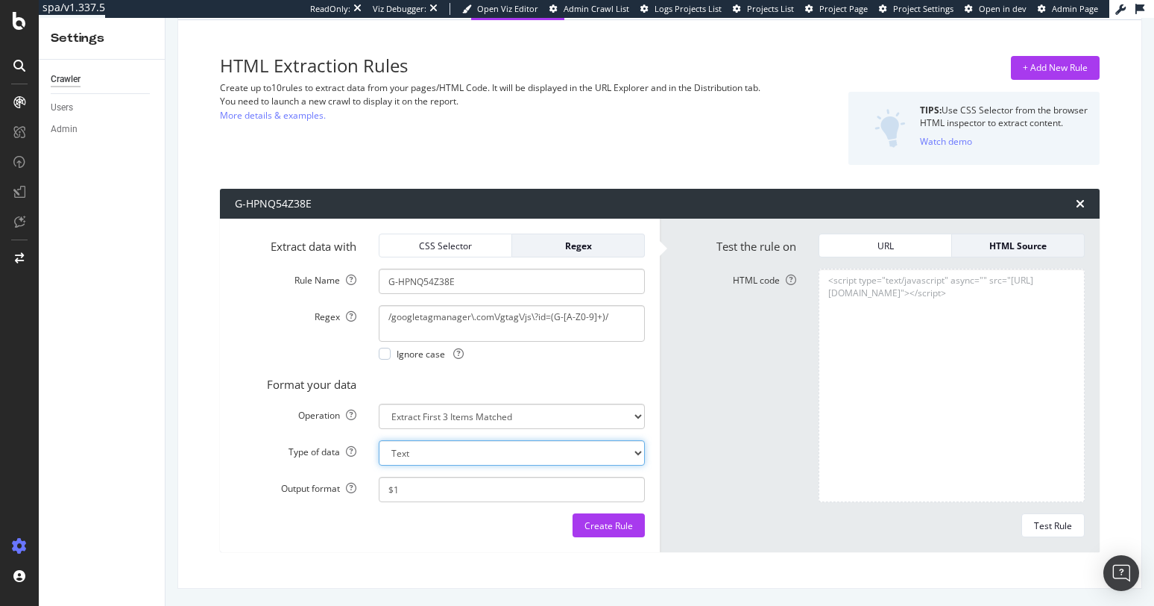
click at [456, 454] on select "Text Integer number Floating point number Date" at bounding box center [512, 452] width 266 height 25
click at [794, 535] on div "Test Rule" at bounding box center [880, 525] width 410 height 24
click at [541, 242] on div "Regex" at bounding box center [578, 245] width 108 height 13
click at [597, 524] on div "Create Rule" at bounding box center [609, 525] width 48 height 13
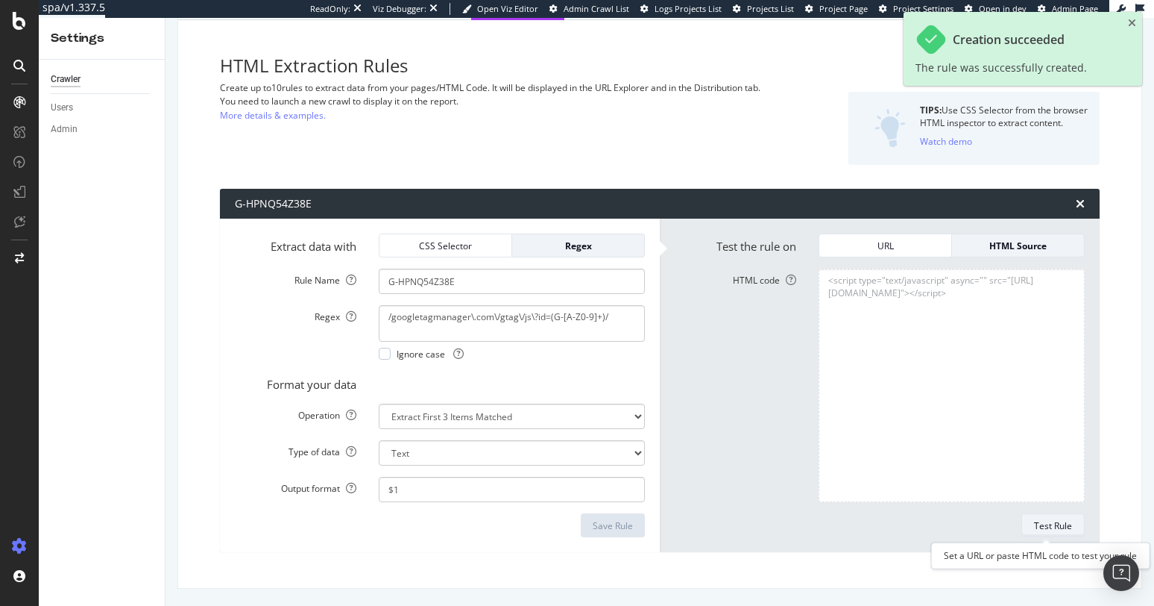
click at [1040, 525] on div "Test Rule" at bounding box center [1053, 525] width 38 height 13
click at [973, 307] on textarea "<script type="text/javascript" async="" src="https://www.googletagmanager.com/g…" at bounding box center [952, 384] width 266 height 233
click at [989, 239] on div "HTML Source" at bounding box center [1018, 245] width 108 height 21
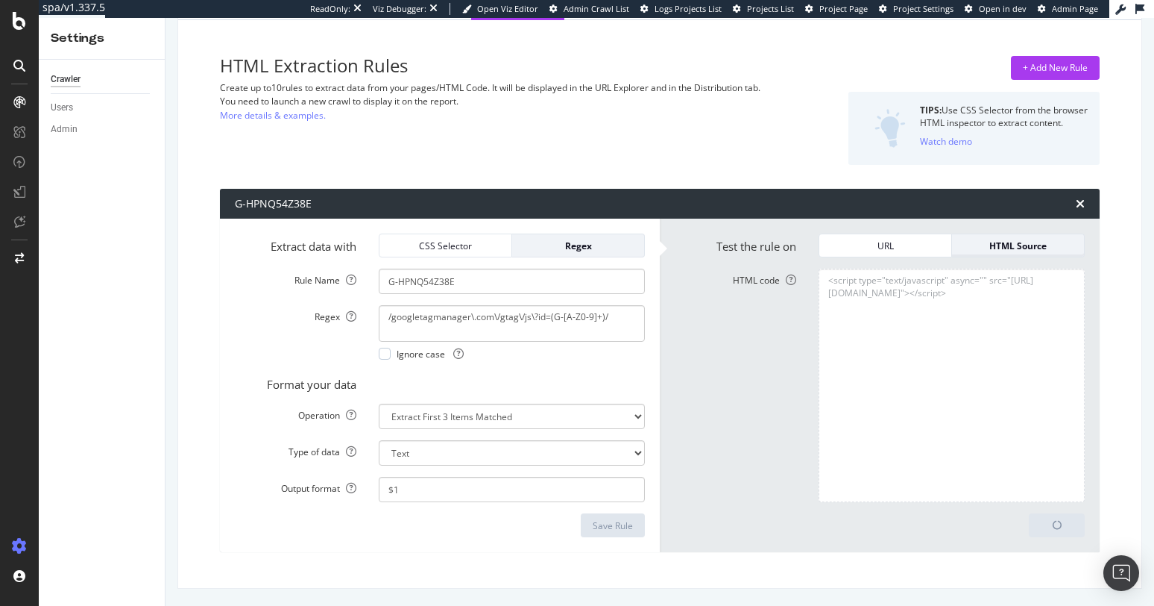
click at [986, 245] on div "HTML Source" at bounding box center [1018, 245] width 108 height 13
click at [871, 250] on div "URL" at bounding box center [886, 245] width 108 height 13
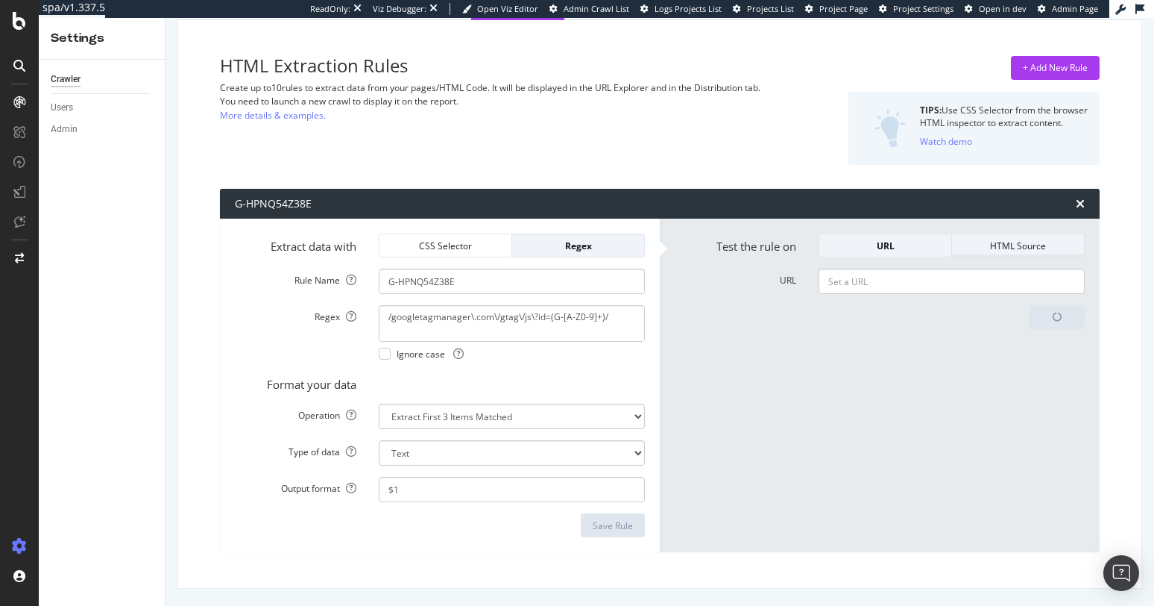
click at [1005, 249] on div "HTML Source" at bounding box center [1018, 245] width 108 height 13
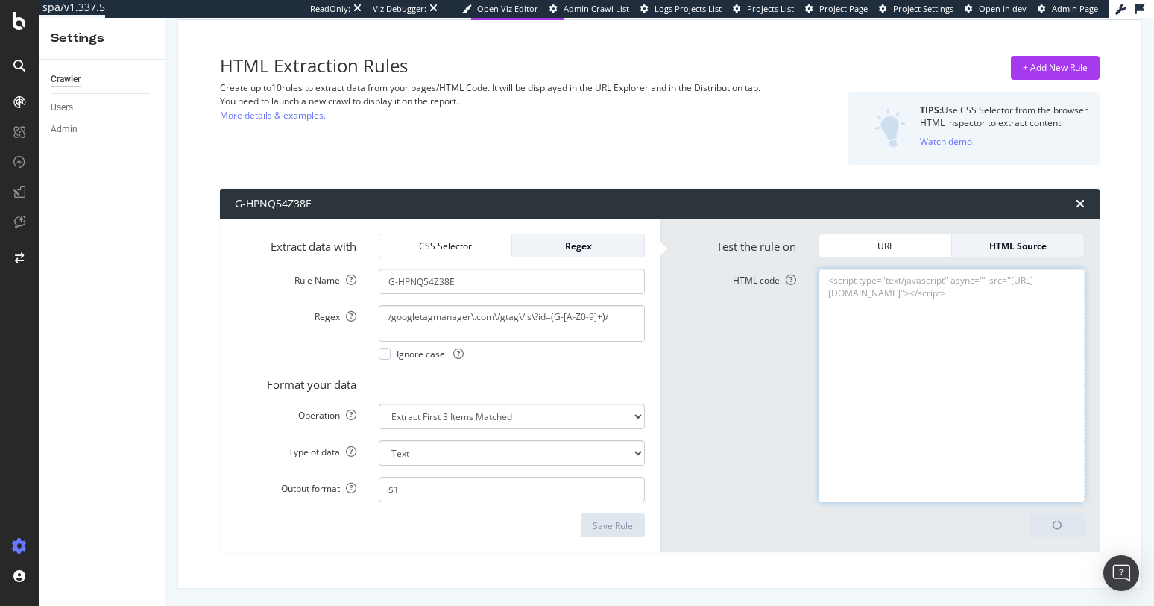
click at [926, 298] on textarea "<script type="text/javascript" async="" src="https://www.googletagmanager.com/g…" at bounding box center [952, 384] width 266 height 233
click at [963, 428] on textarea "<script type="text/javascript" async="" src="https://www.googletagmanager.com/g…" at bounding box center [952, 384] width 266 height 233
click at [964, 392] on textarea "<script type="text/javascript" async="" src="https://www.googletagmanager.com/g…" at bounding box center [952, 384] width 266 height 233
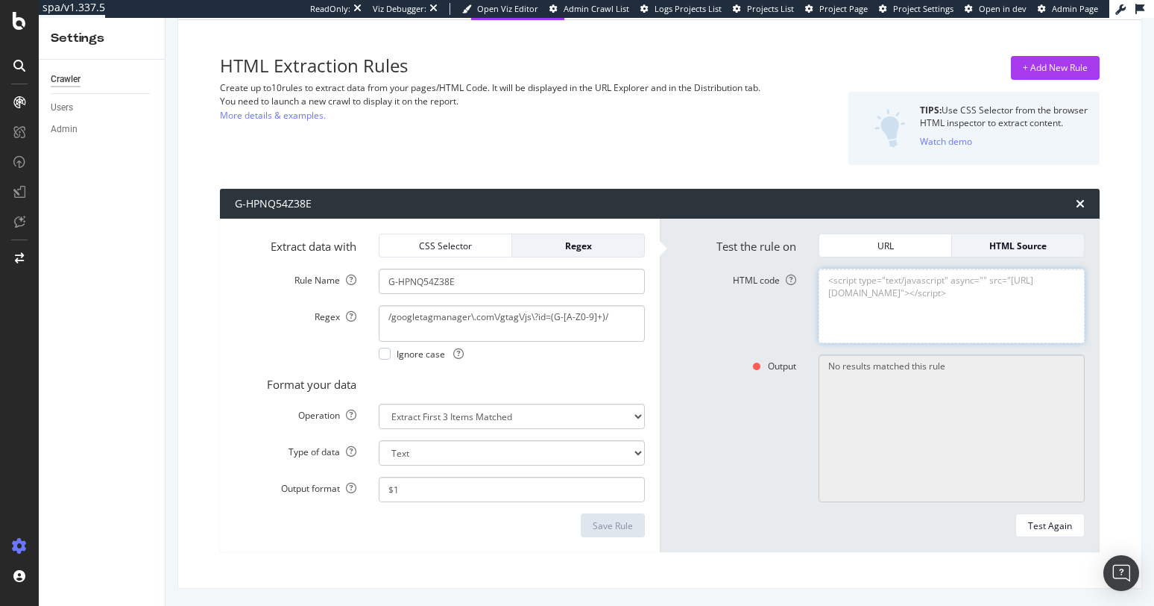
click at [981, 338] on textarea "<script type="text/javascript" async="" src="https://www.googletagmanager.com/g…" at bounding box center [952, 305] width 266 height 74
drag, startPoint x: 820, startPoint y: 364, endPoint x: 942, endPoint y: 381, distance: 123.5
click at [940, 378] on textarea "No results matched this rule" at bounding box center [952, 428] width 266 height 148
click at [949, 389] on textarea "No results matched this rule" at bounding box center [952, 428] width 266 height 148
click at [625, 318] on textarea "/googletagmanager\.com\/gtag\/js\?id=(G-[A-Z0-9]+)/" at bounding box center [512, 323] width 266 height 36
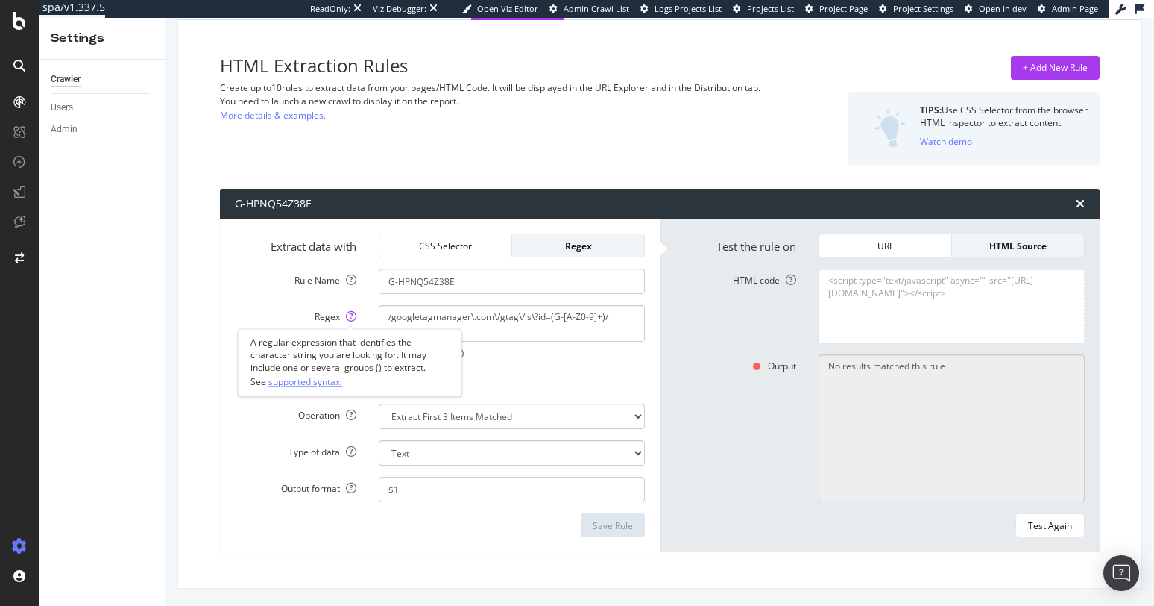
click at [317, 385] on link "supported syntax." at bounding box center [305, 382] width 74 height 16
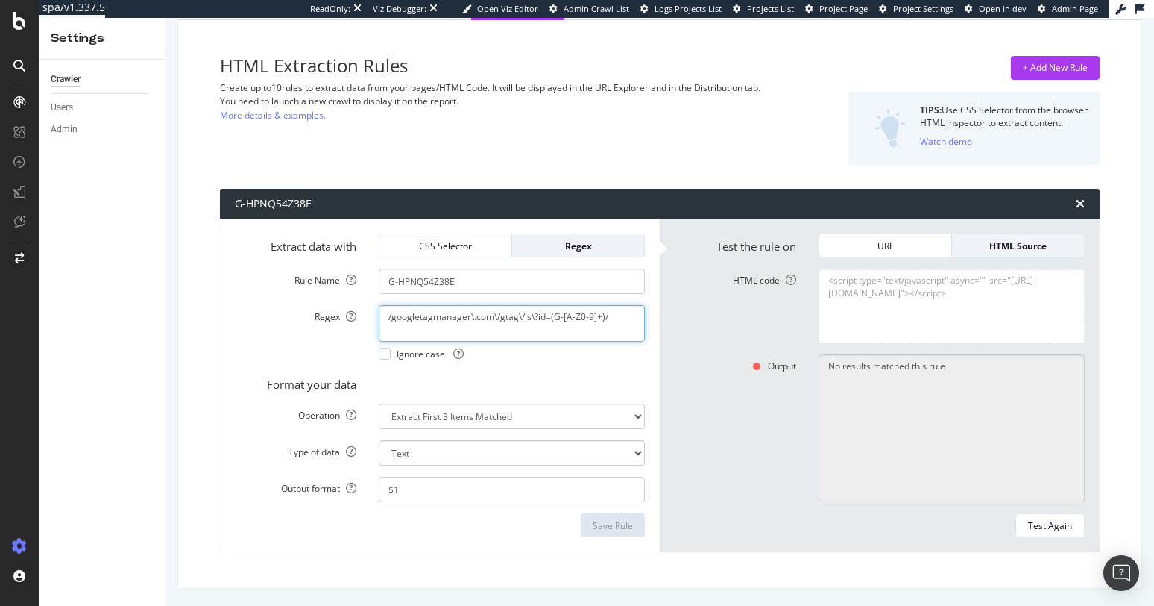
click at [383, 315] on textarea "/googletagmanager\.com\/gtag\/js\?id=(G-[A-Z0-9]+)/" at bounding box center [512, 323] width 266 height 36
click at [555, 359] on div "Ignore case" at bounding box center [512, 354] width 266 height 13
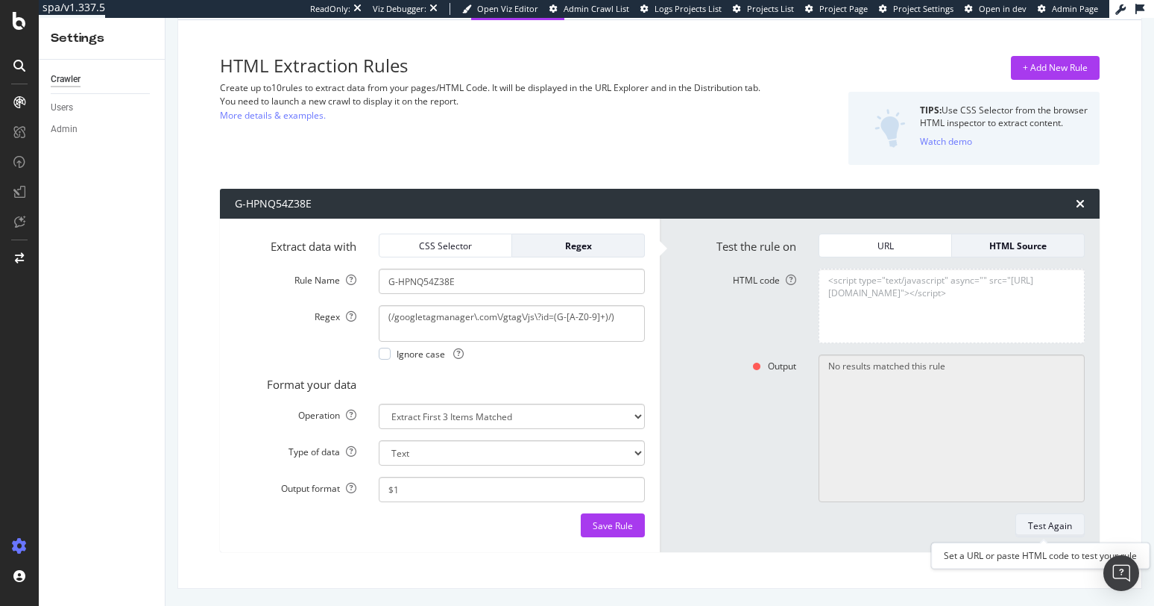
click at [1052, 529] on div "Test Again" at bounding box center [1050, 525] width 44 height 13
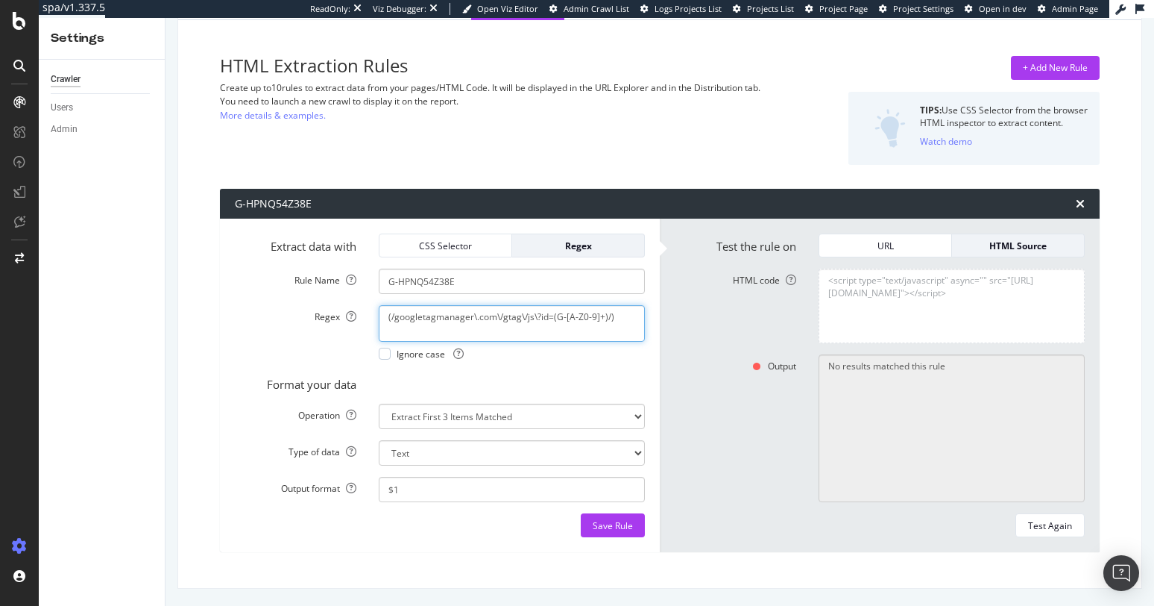
click at [623, 316] on textarea "(/googletagmanager\.com\/gtag\/js\?id=(G-[A-Z0-9]+)/)" at bounding box center [512, 323] width 266 height 36
click at [389, 315] on textarea "(/googletagmanager\.com\/gtag\/js\?id=(G-[A-Z0-9]+)/" at bounding box center [512, 323] width 266 height 36
click at [738, 486] on div "Output No results matched this rule" at bounding box center [880, 428] width 433 height 148
drag, startPoint x: 609, startPoint y: 316, endPoint x: 321, endPoint y: 306, distance: 287.3
click at [321, 306] on div "Regex /googletagmanager\.com\/gtag\/js\?id=(G-[A-Z0-9]+)/ Ignore case" at bounding box center [440, 332] width 433 height 54
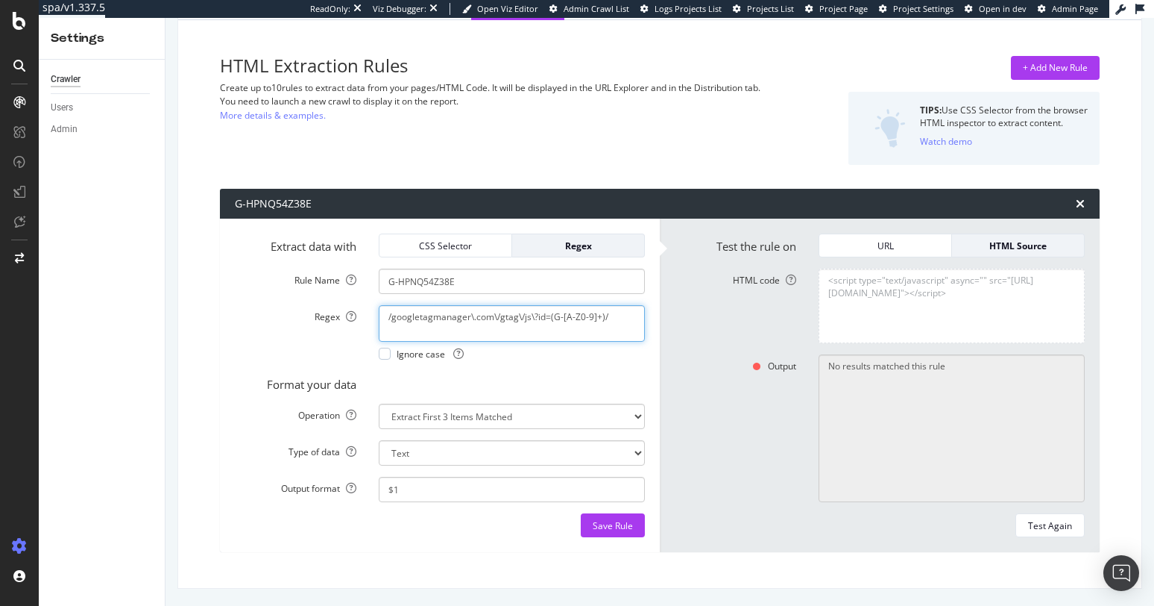
paste textarea "googletagmanager\.com/gtag/js\?id=(G-[A-Z0-9]+)"
type textarea "googletagmanager\.com/gtag/js\?id=(G-[A-Z0-9]+)"
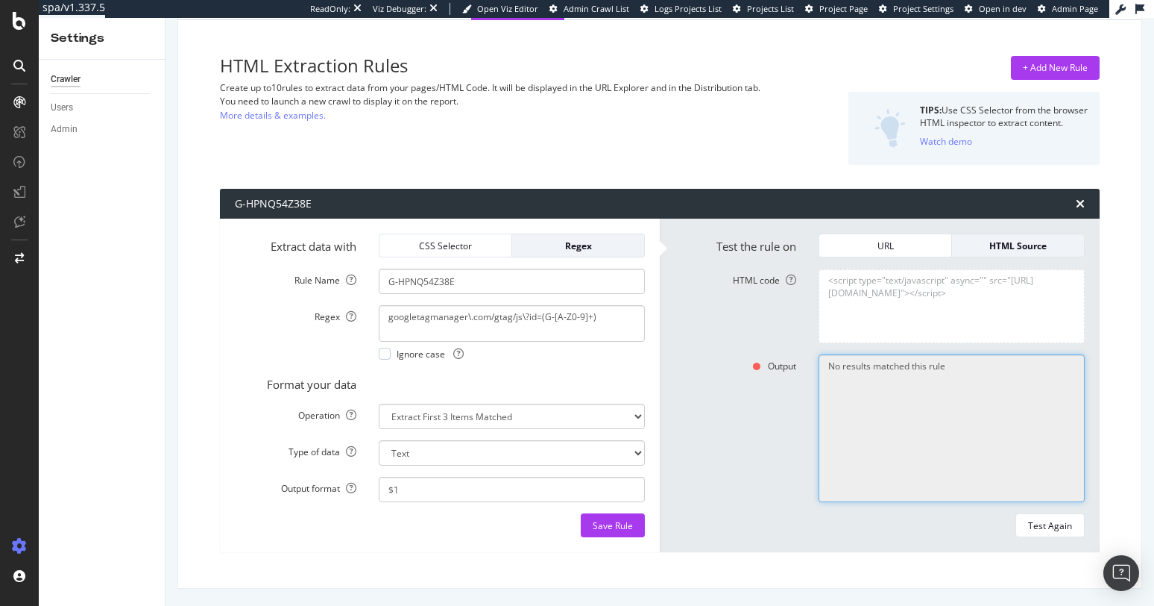
click at [835, 484] on textarea "No results matched this rule" at bounding box center [952, 428] width 266 height 148
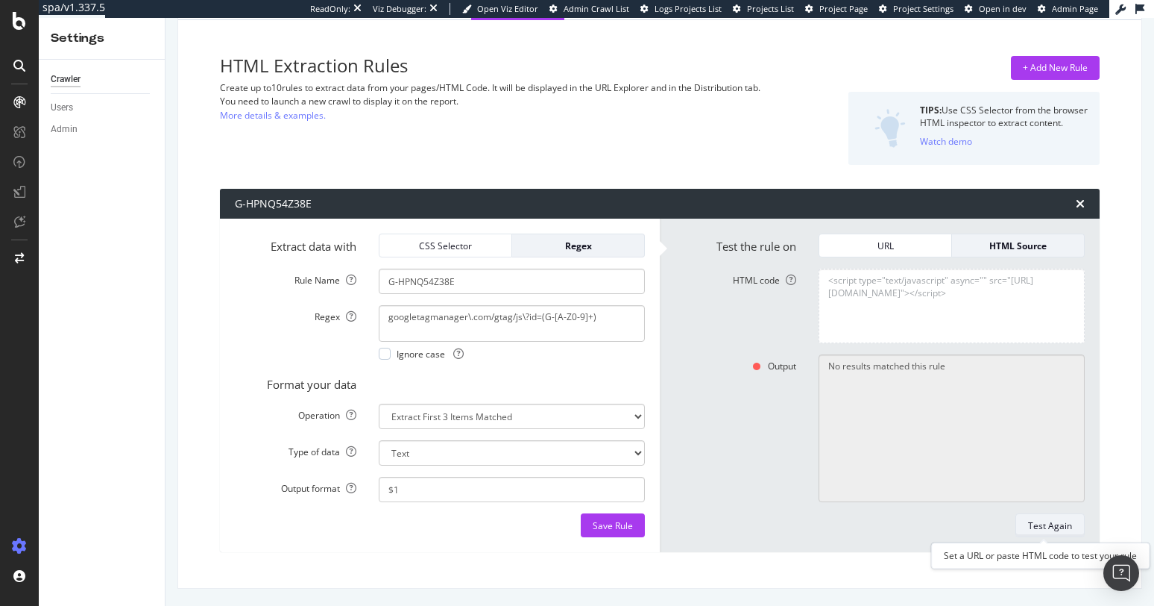
click at [1052, 530] on div "Test Again" at bounding box center [1050, 525] width 44 height 13
type textarea "G-HPNQ54Z38E"
click at [609, 529] on div "Save Rule" at bounding box center [613, 525] width 40 height 13
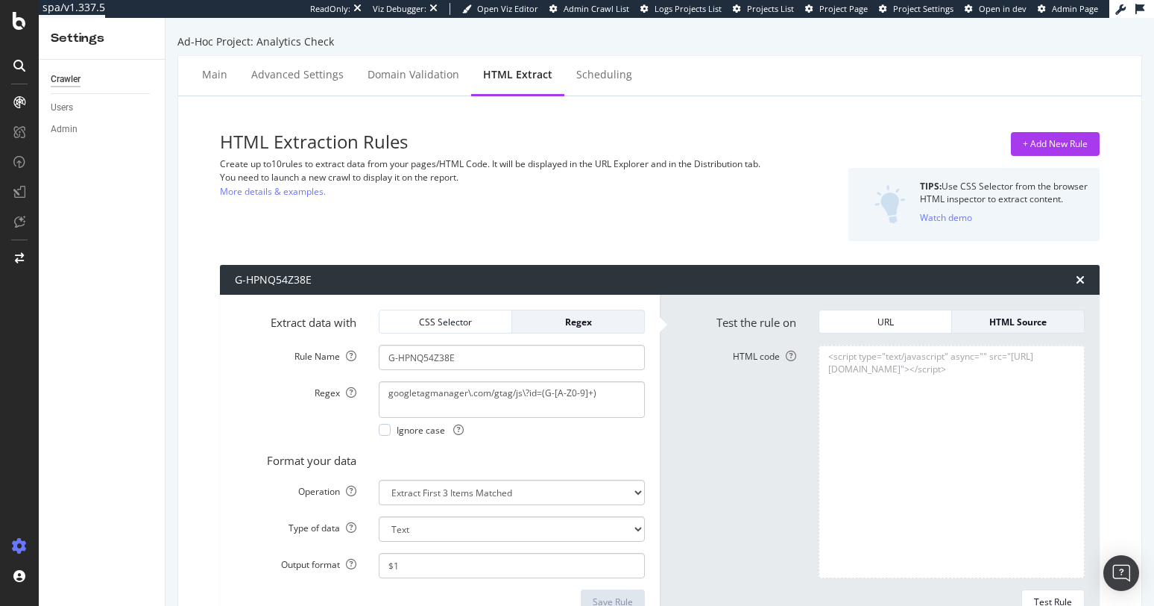
scroll to position [0, 0]
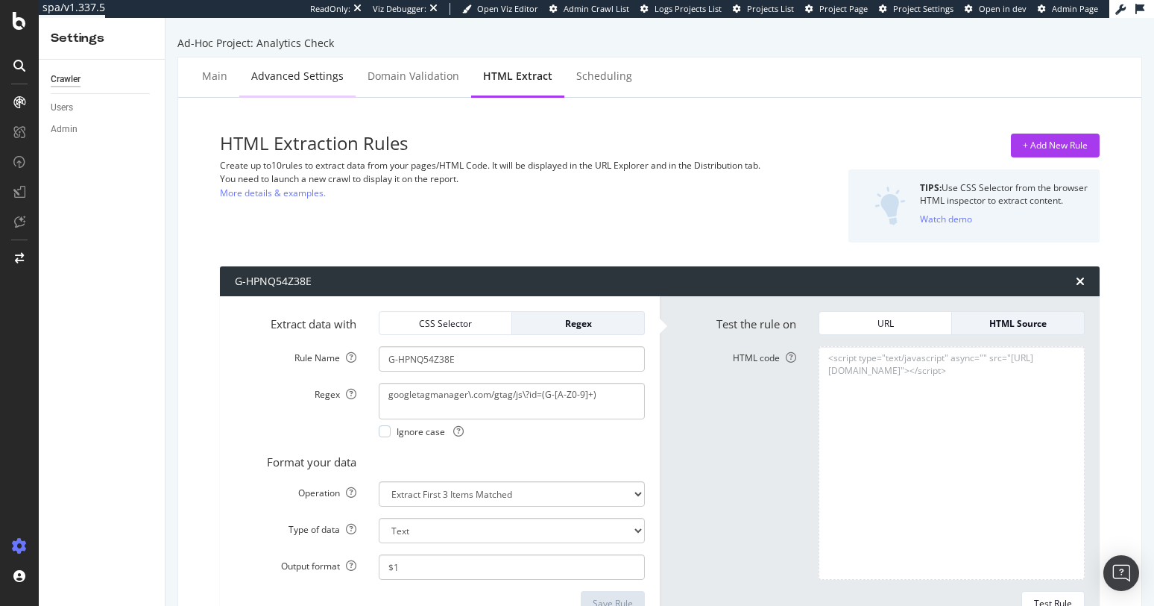
click at [286, 76] on div "Advanced Settings" at bounding box center [297, 76] width 92 height 15
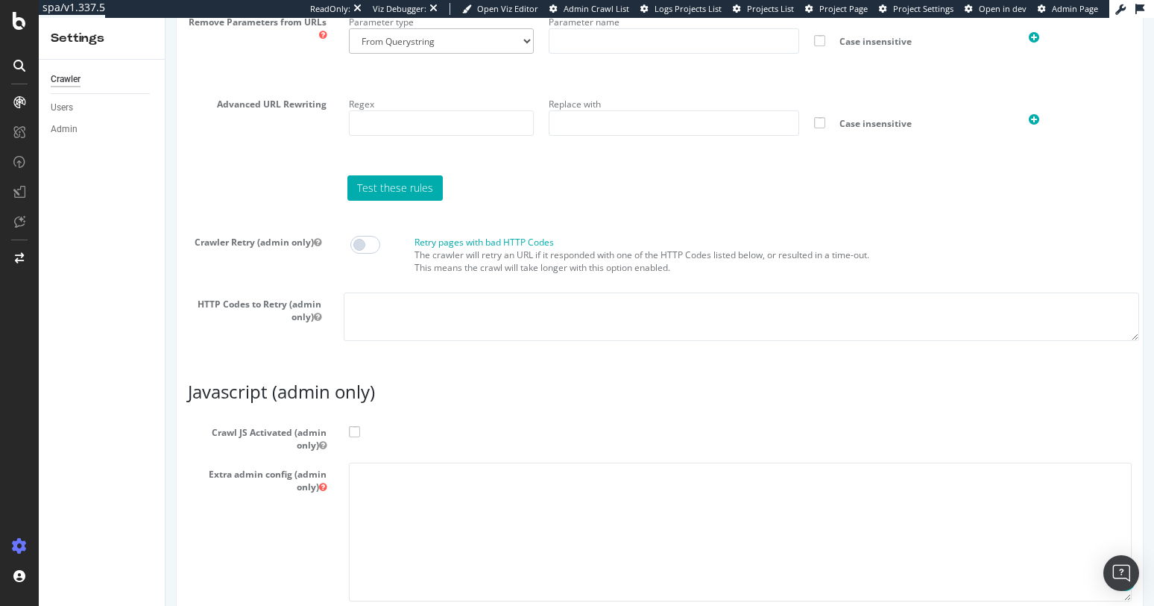
scroll to position [1230, 0]
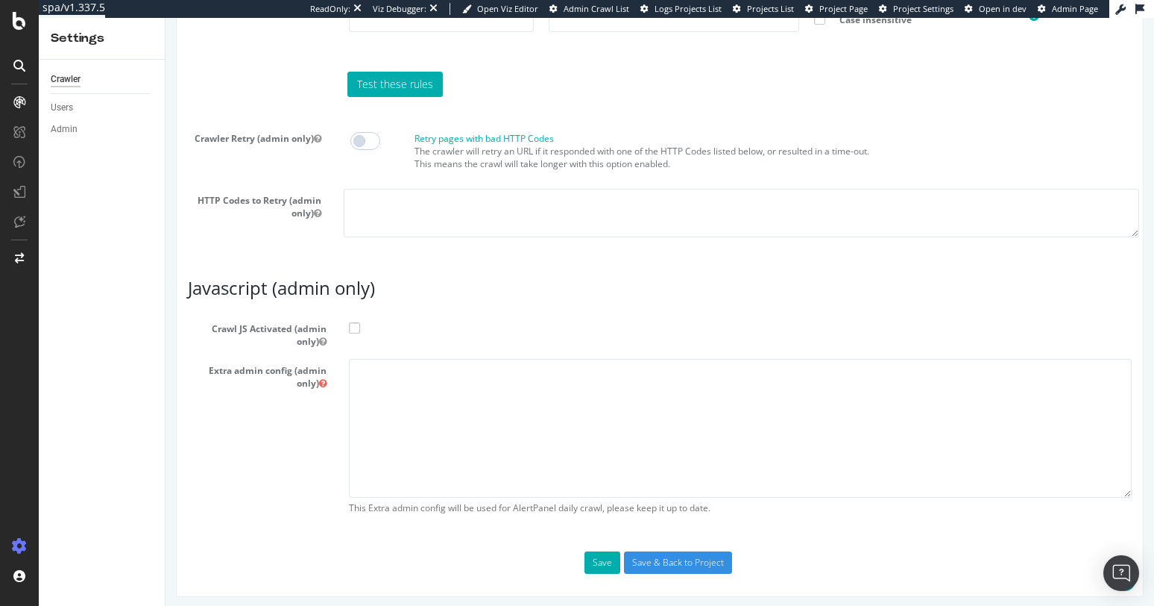
click at [358, 322] on span at bounding box center [354, 327] width 11 height 11
click at [166, 18] on input "Crawl JS Activated (admin only)" at bounding box center [166, 18] width 0 height 0
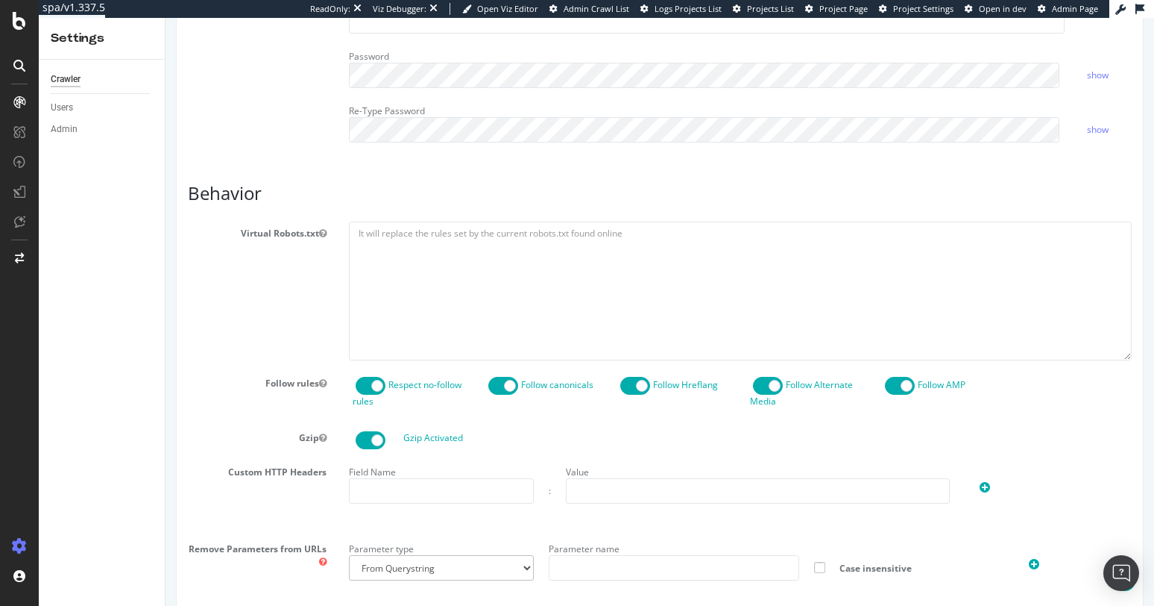
scroll to position [704, 0]
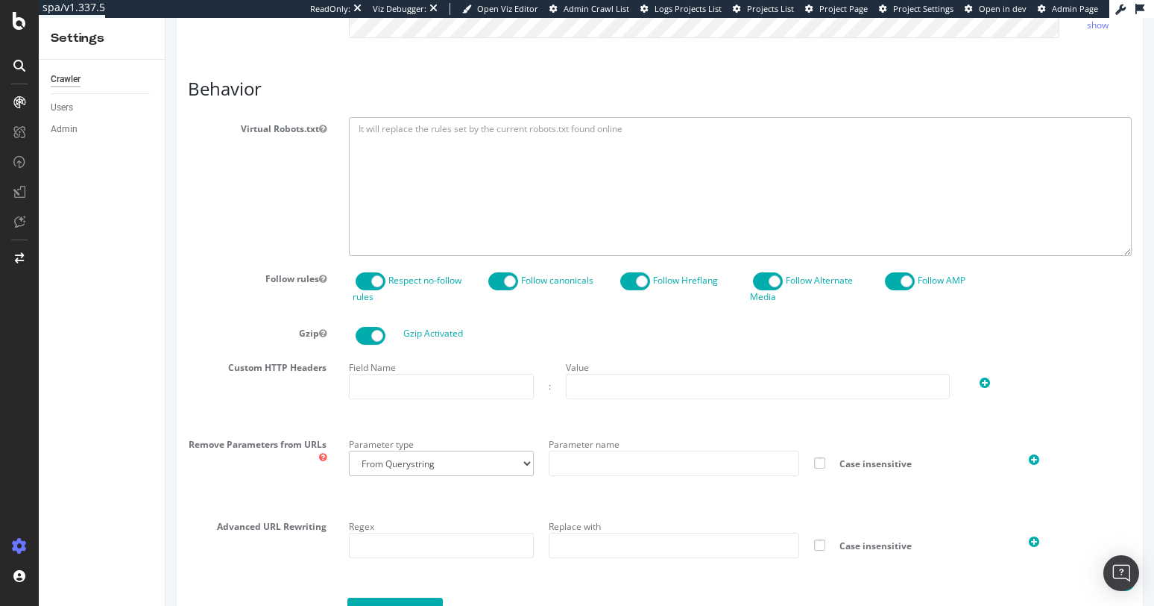
click at [426, 145] on textarea at bounding box center [740, 186] width 783 height 138
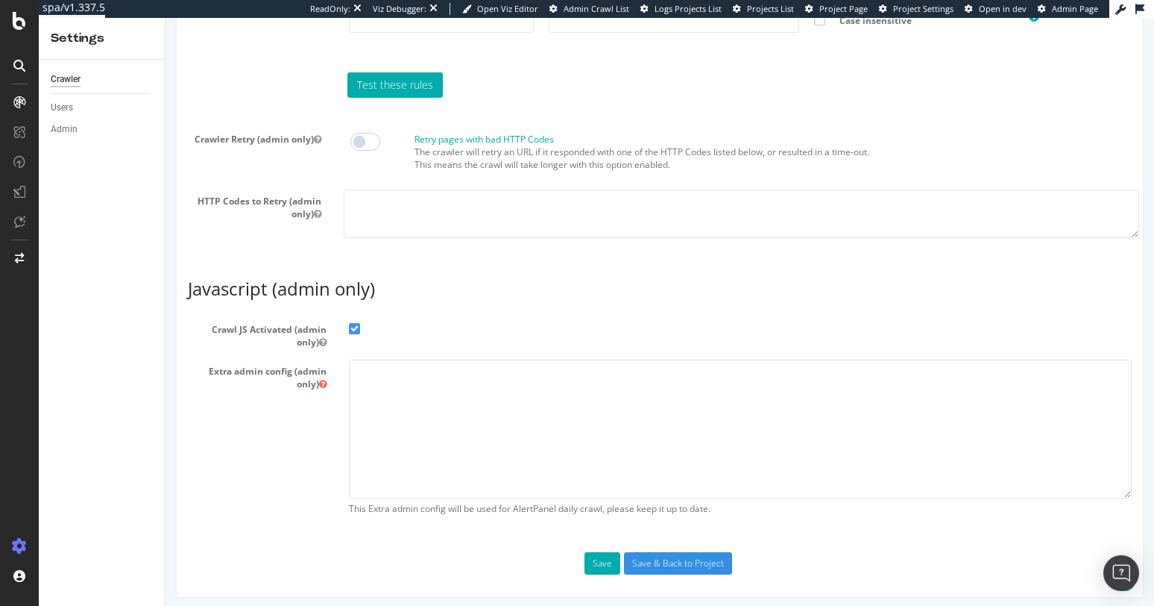
scroll to position [1230, 0]
click at [600, 556] on button "Save" at bounding box center [603, 562] width 36 height 22
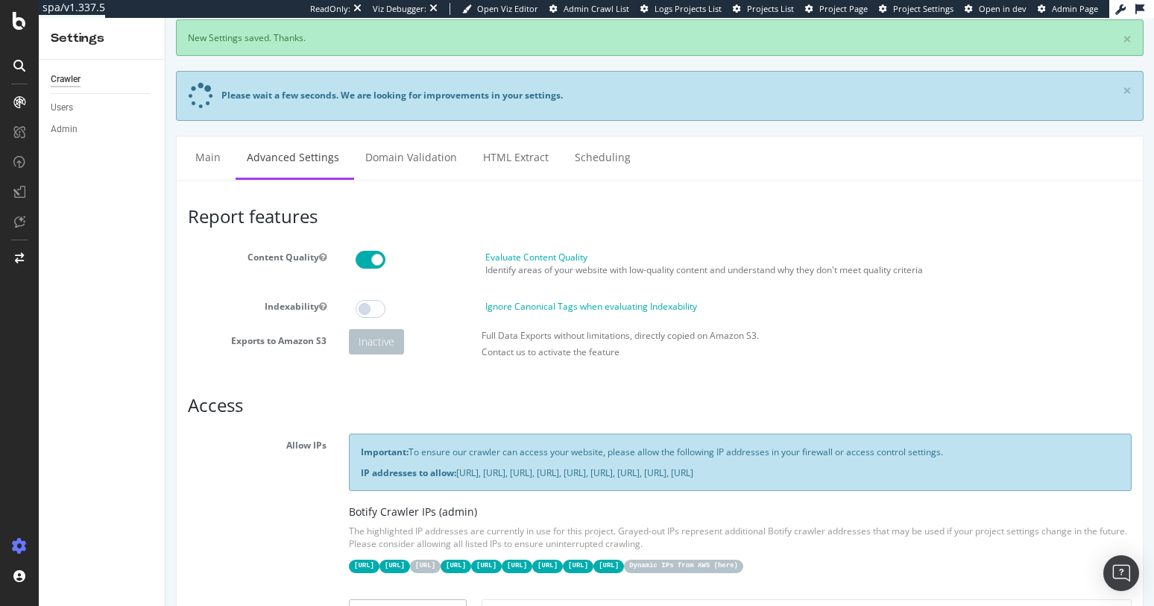
scroll to position [0, 0]
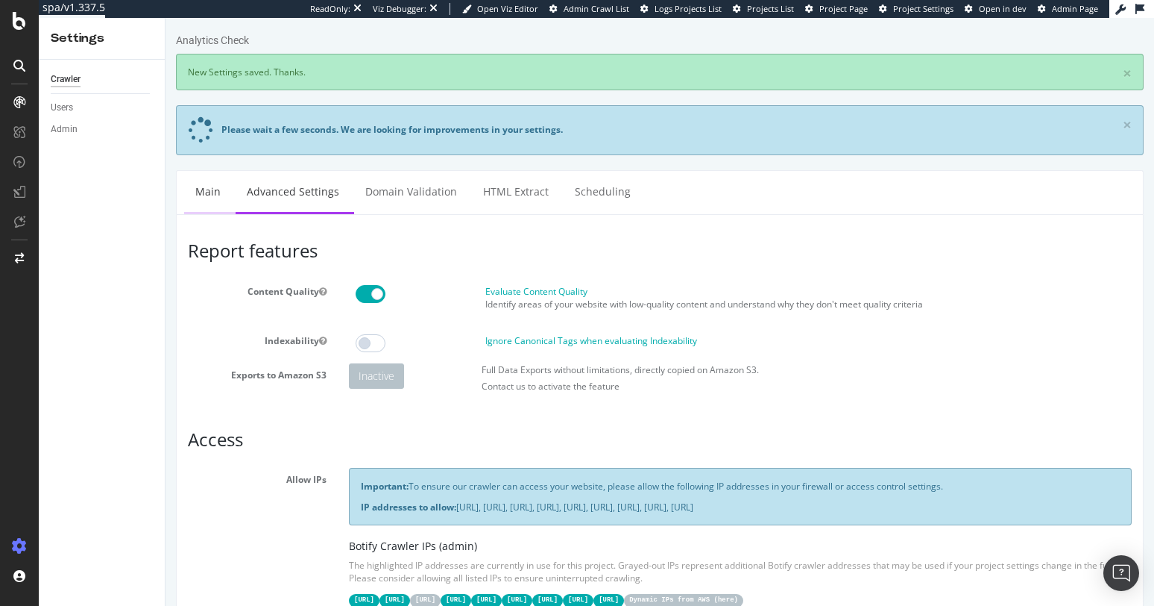
click at [205, 187] on link "Main" at bounding box center [208, 191] width 48 height 41
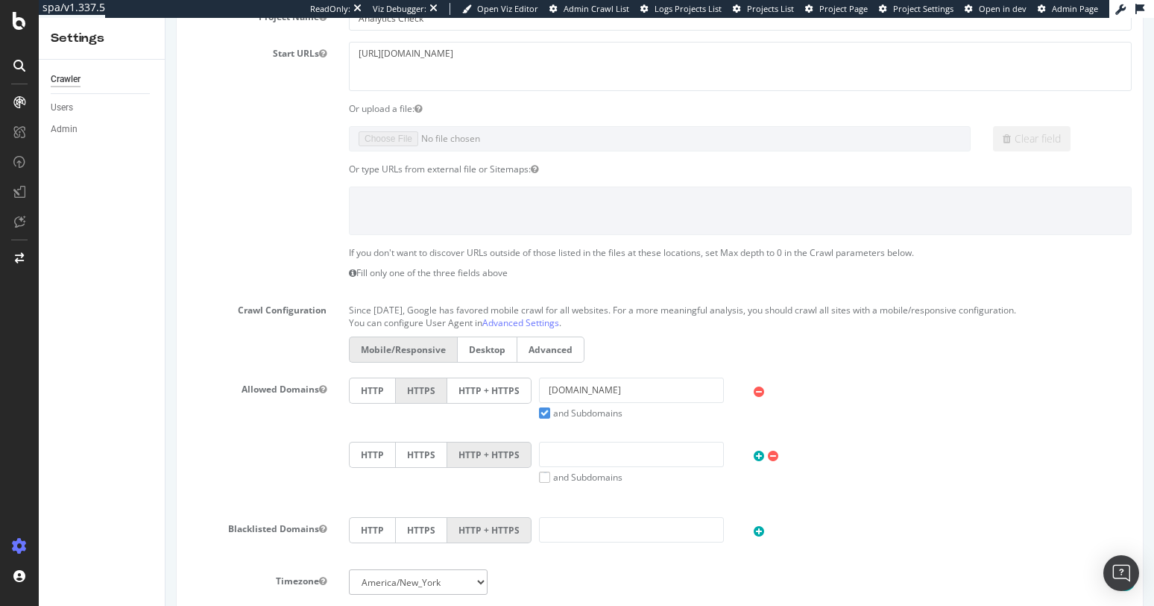
scroll to position [354, 0]
click at [565, 349] on label "Advanced" at bounding box center [551, 352] width 67 height 26
click at [166, 18] on input "Advanced" at bounding box center [166, 18] width 0 height 0
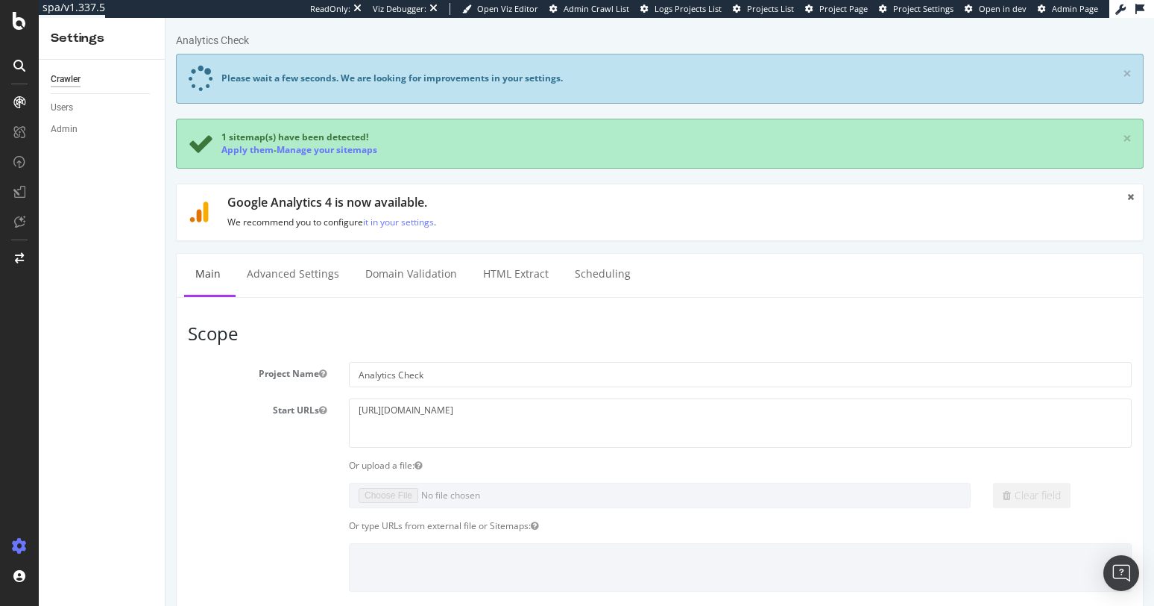
scroll to position [0, 0]
click at [406, 270] on link "Domain Validation" at bounding box center [411, 274] width 114 height 41
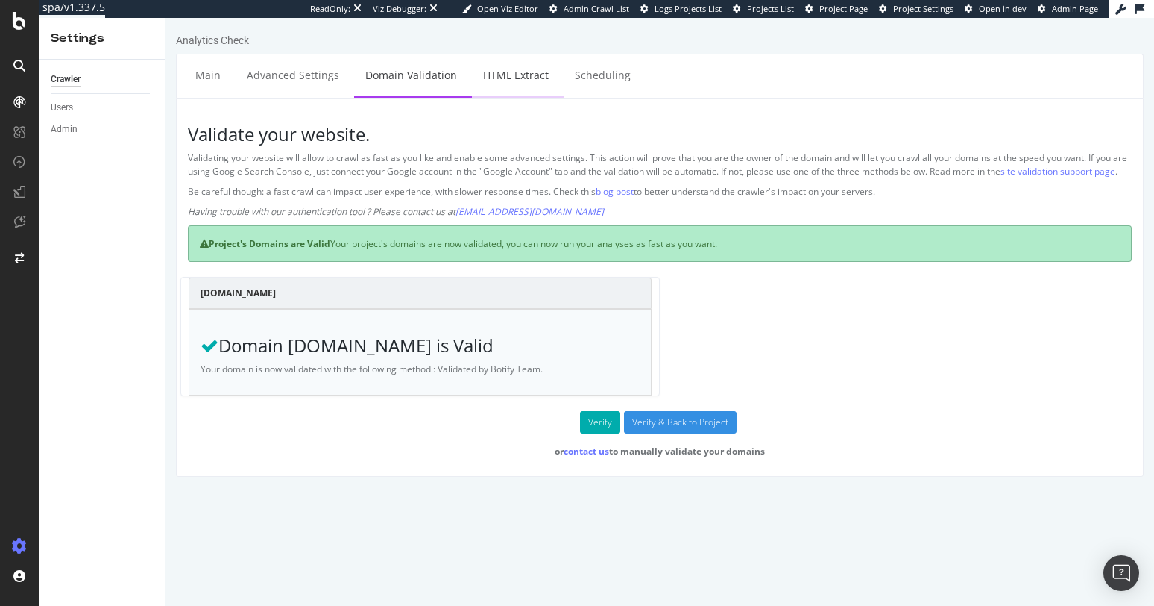
click at [525, 75] on link "HTML Extract" at bounding box center [516, 74] width 88 height 41
select select "list"
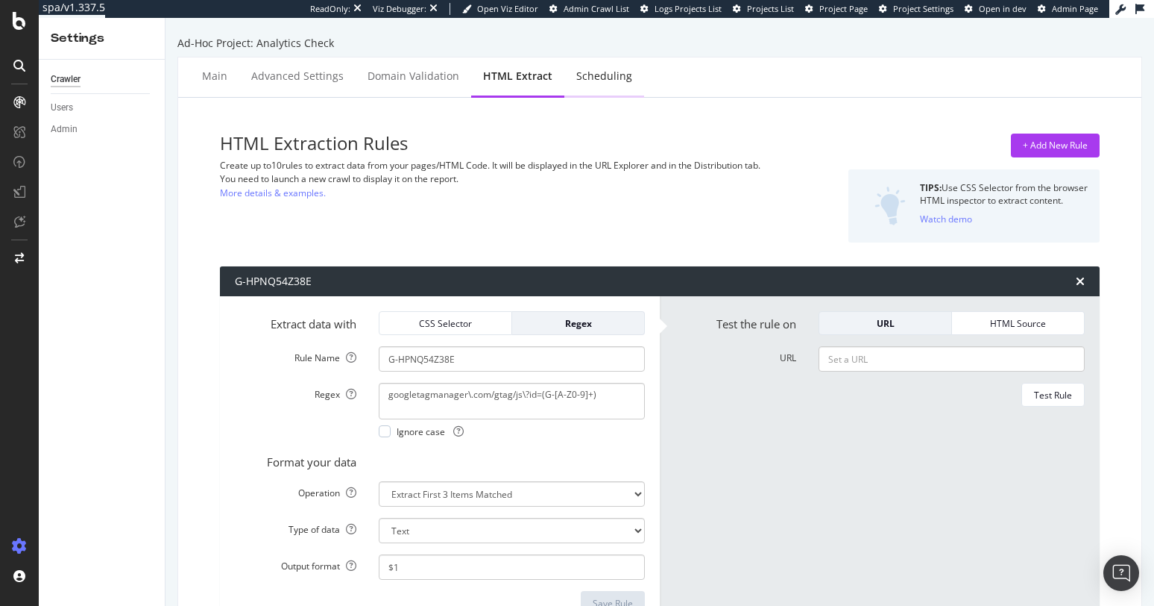
click at [582, 84] on div "Scheduling" at bounding box center [605, 77] width 80 height 41
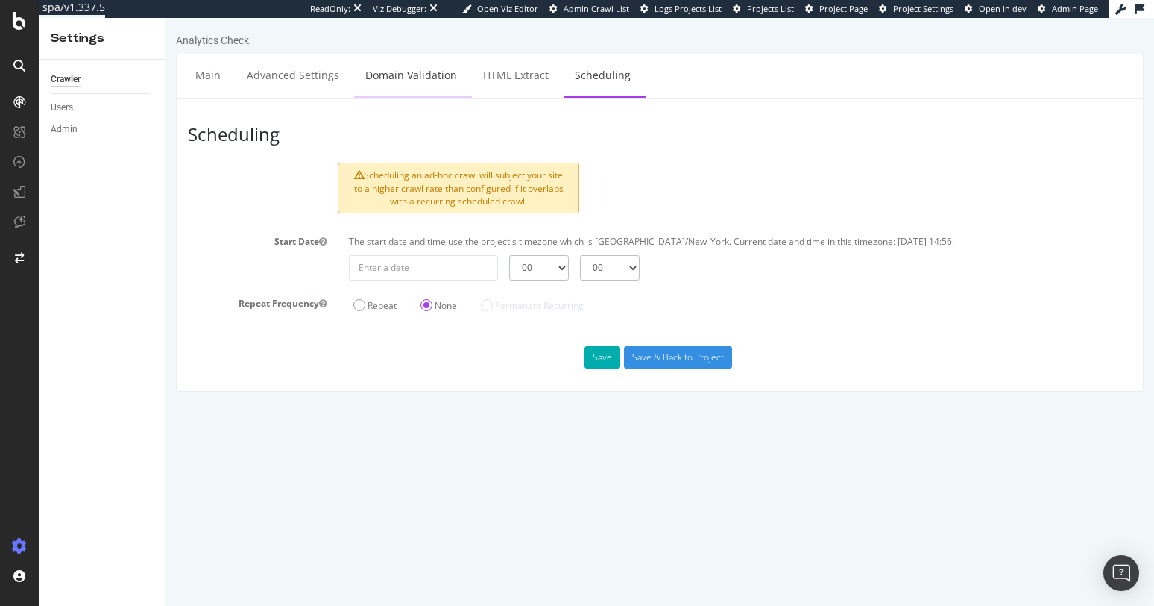
click at [393, 78] on link "Domain Validation" at bounding box center [411, 74] width 114 height 41
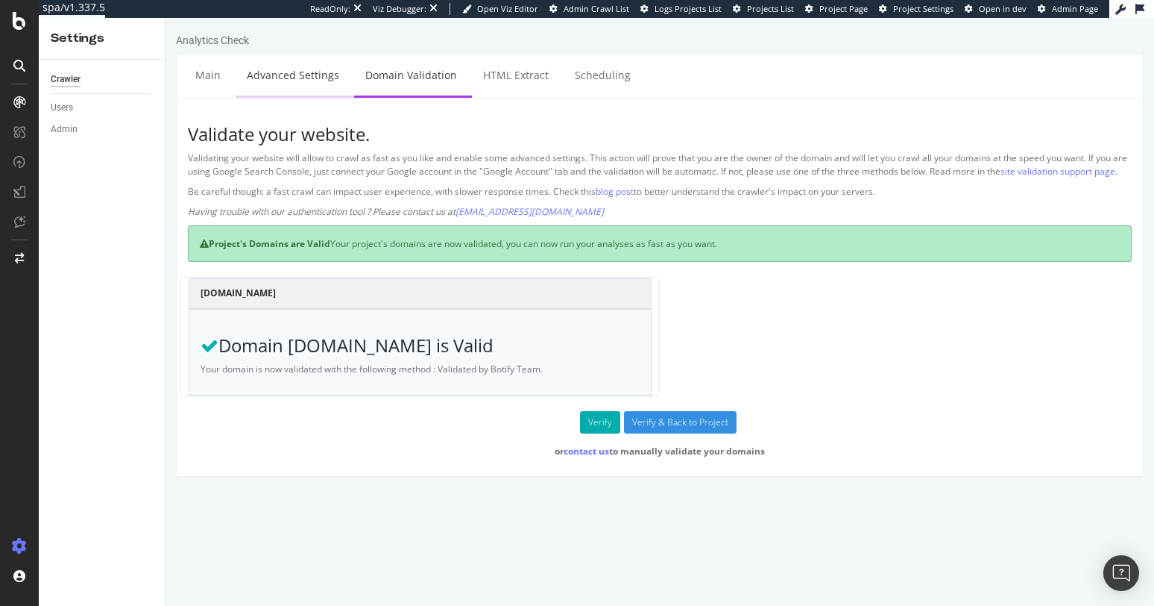
click at [302, 81] on link "Advanced Settings" at bounding box center [293, 74] width 115 height 41
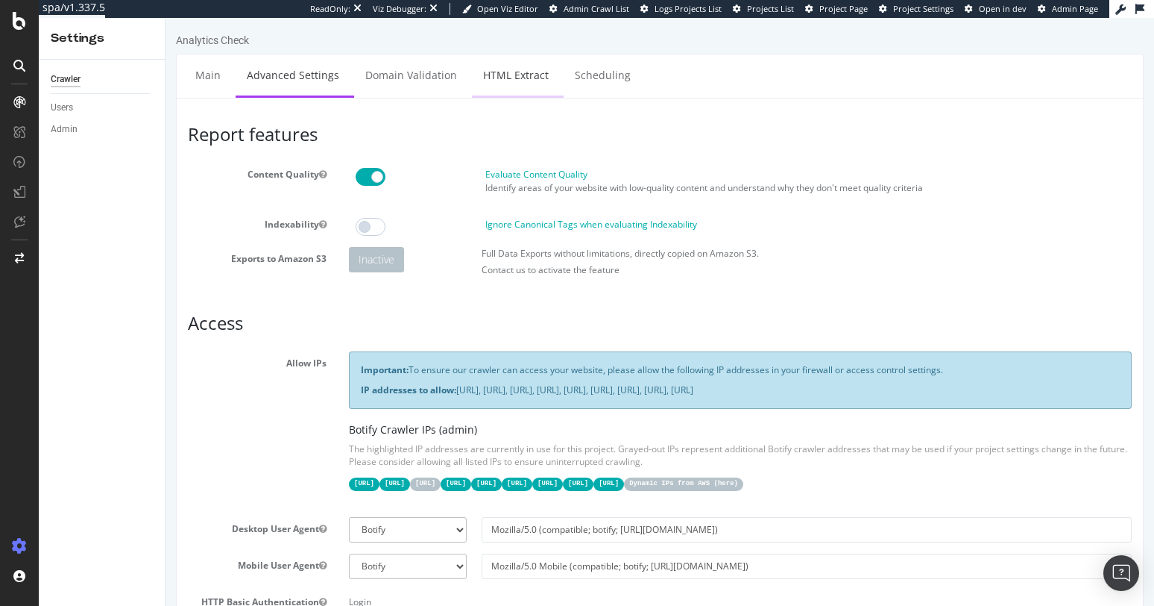
click at [504, 79] on link "HTML Extract" at bounding box center [516, 74] width 88 height 41
select select "list"
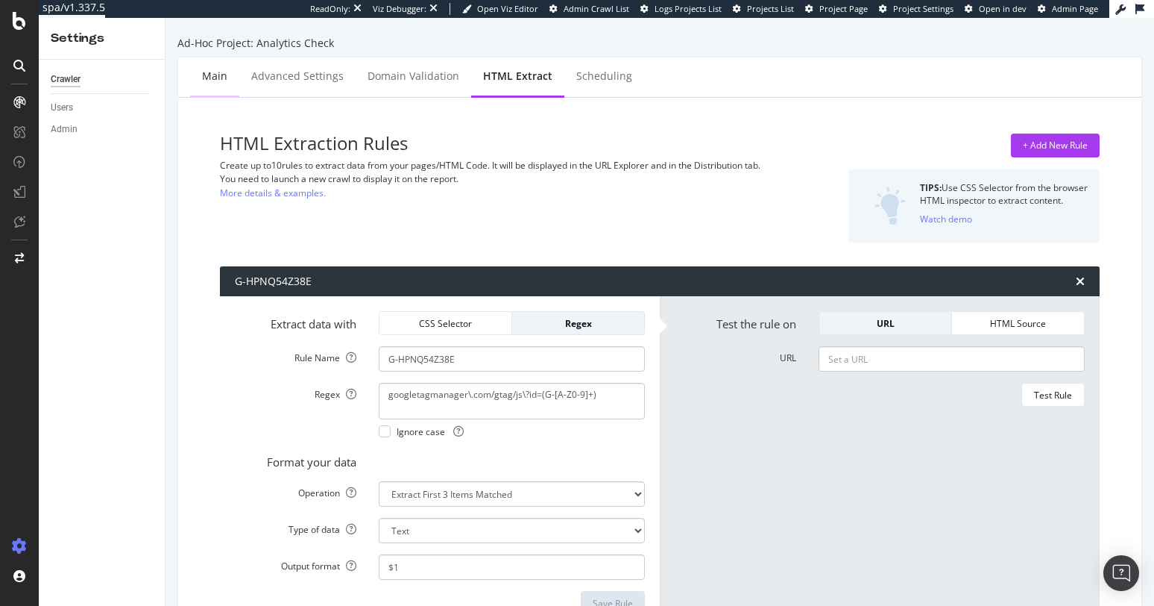
click at [213, 78] on div "Main" at bounding box center [214, 76] width 25 height 15
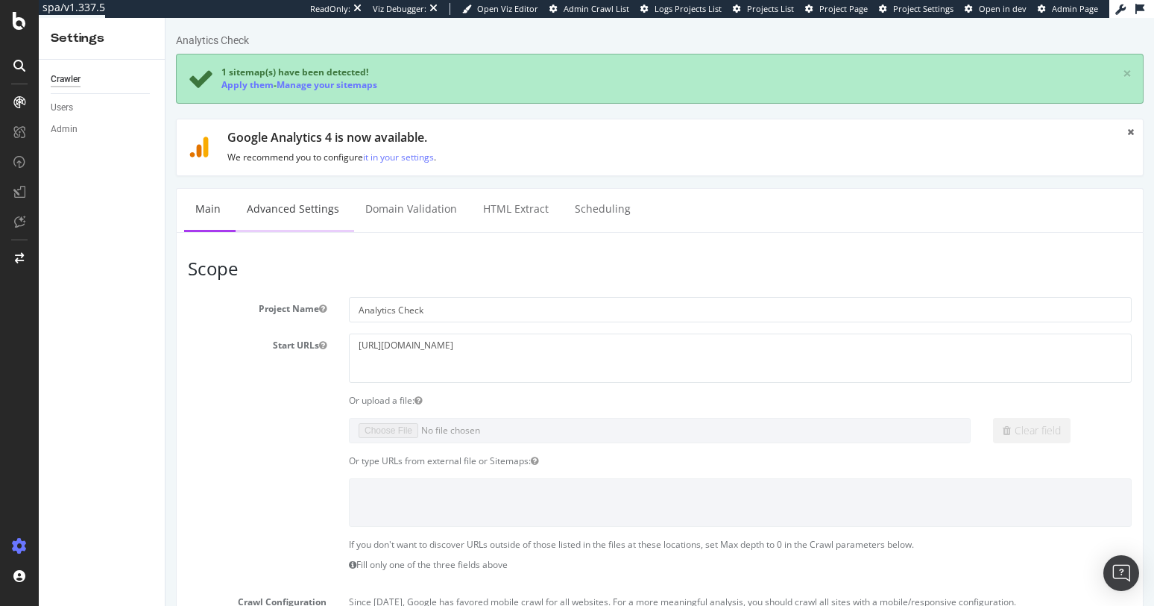
click at [313, 208] on link "Advanced Settings" at bounding box center [293, 209] width 115 height 41
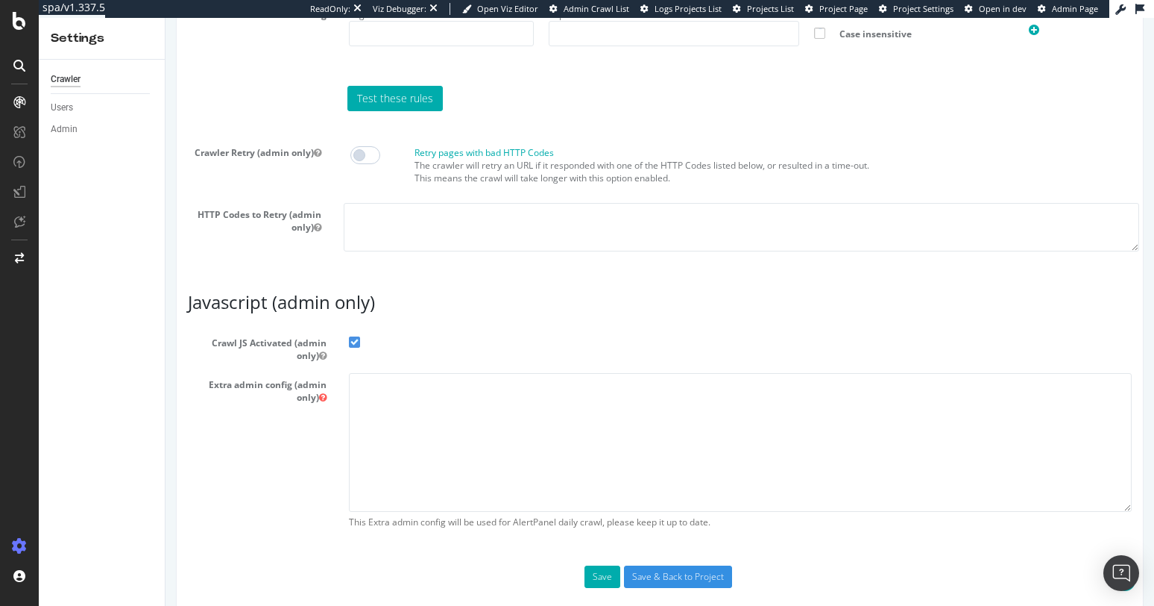
scroll to position [1230, 0]
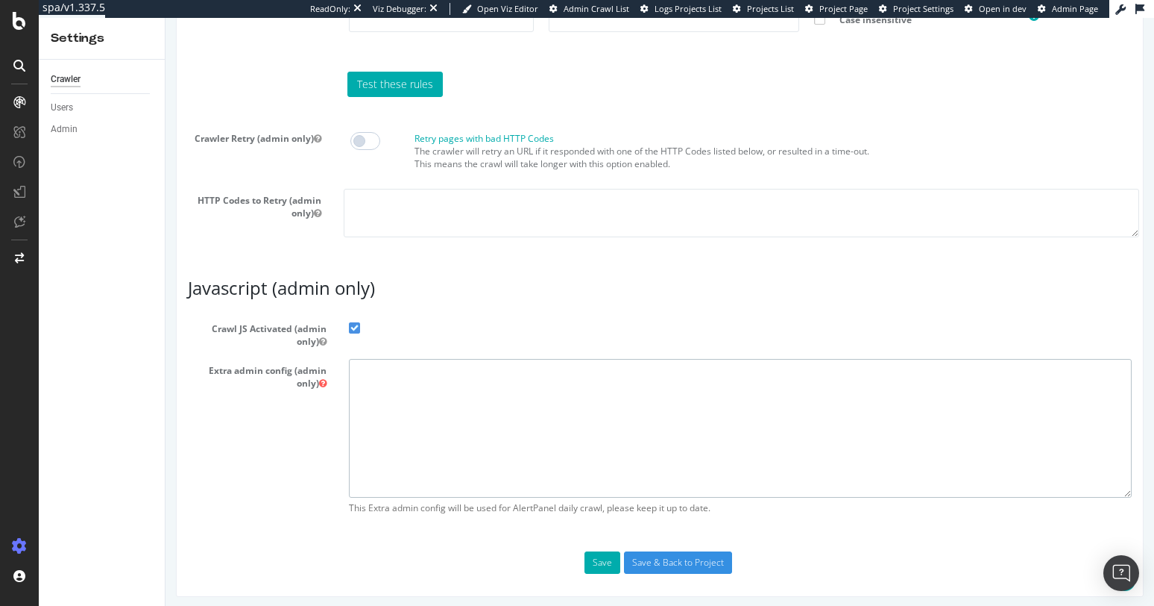
click at [468, 379] on textarea at bounding box center [740, 428] width 783 height 138
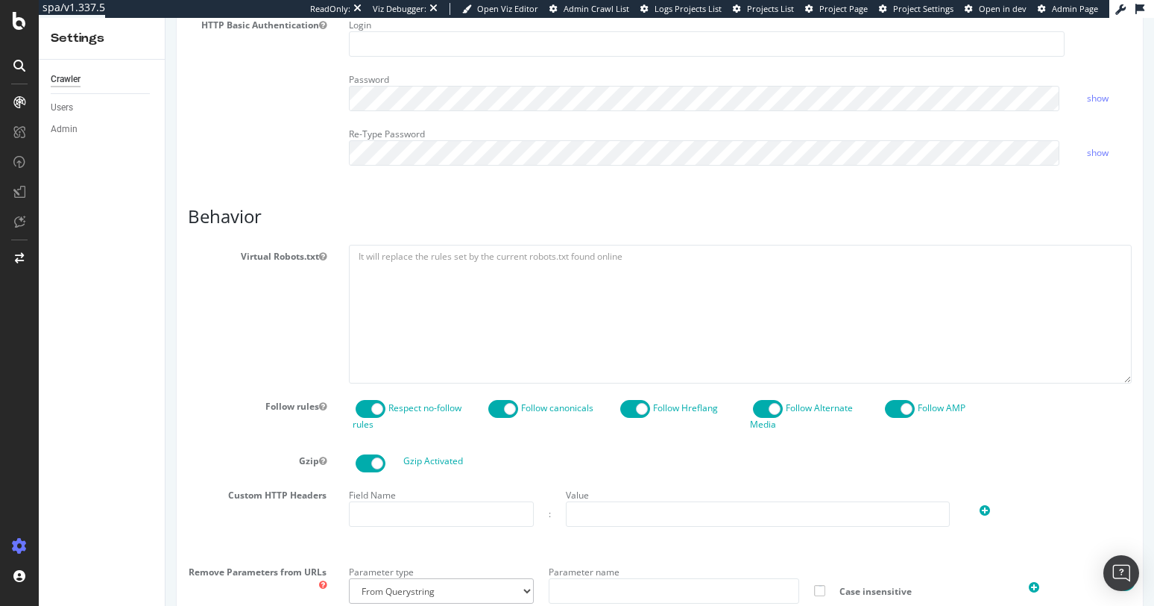
scroll to position [495, 0]
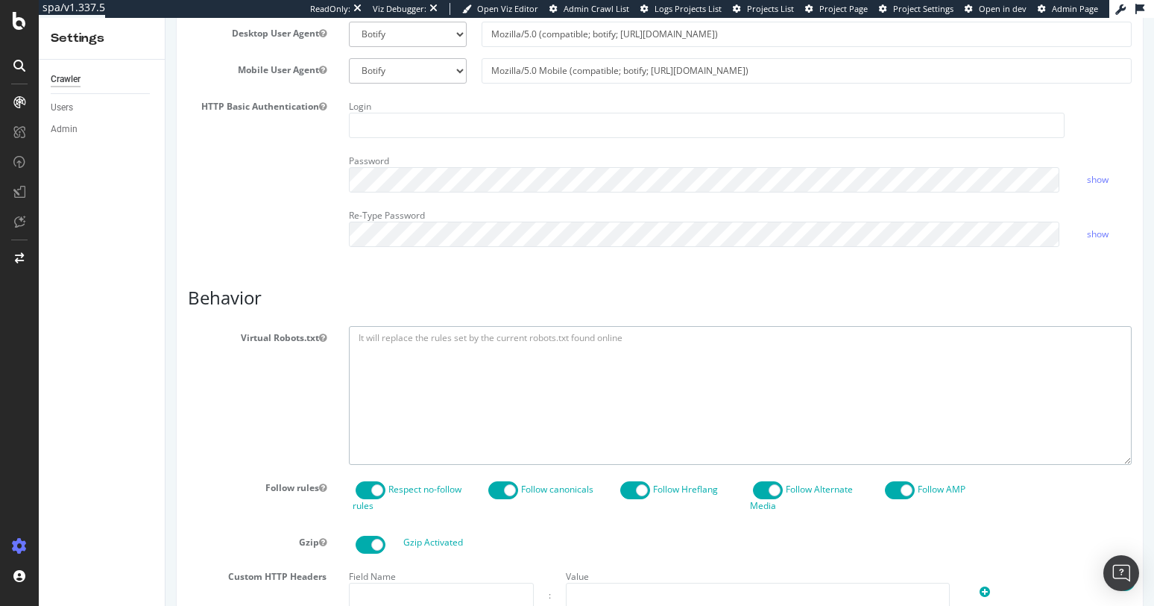
click at [411, 351] on textarea at bounding box center [740, 395] width 783 height 138
paste textarea "https://www.mauijim.com/US/en_US/"
drag, startPoint x: 471, startPoint y: 333, endPoint x: 301, endPoint y: 326, distance: 169.4
click at [311, 326] on div "Virtual Robots.txt https://www.mauijim.com/US/en_US/" at bounding box center [660, 395] width 967 height 138
click at [527, 329] on textarea "https://www.mauijim.com/US/en_US/" at bounding box center [740, 395] width 783 height 138
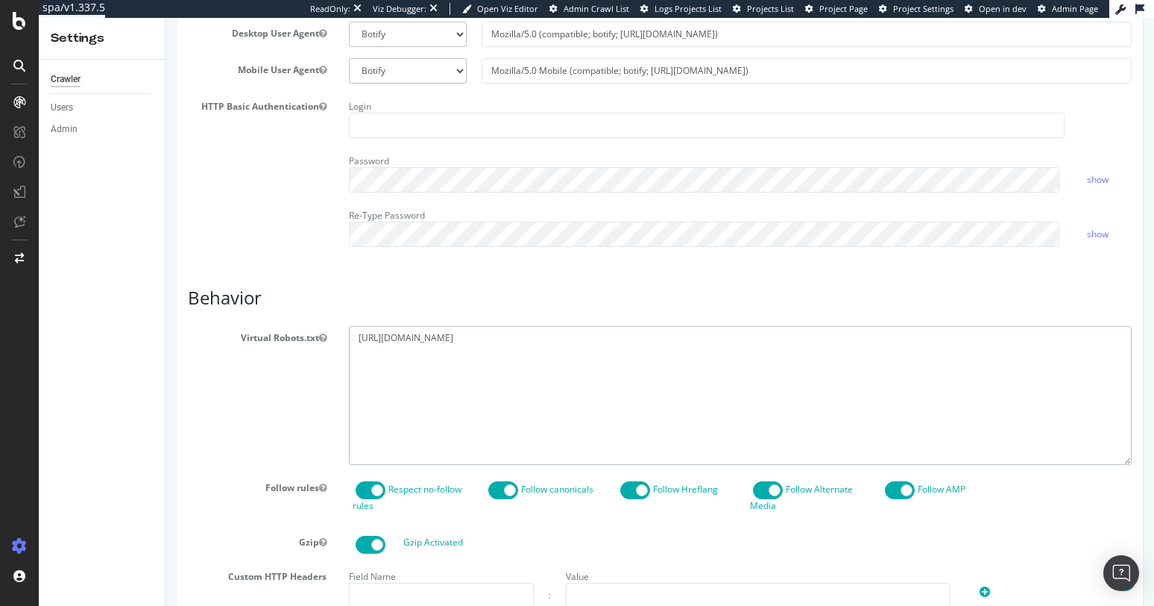
drag, startPoint x: 573, startPoint y: 337, endPoint x: 282, endPoint y: 321, distance: 291.3
paste textarea "User-agent: * Allow: /US/en_US/ Disallow: /*"
click at [471, 337] on textarea "User-agent: * Allow: /US/en_US/ Disallow: /*/" at bounding box center [740, 395] width 783 height 138
click at [469, 357] on textarea "User-agent: * Allow: /US/en_US/ Disallow: /*/" at bounding box center [740, 395] width 783 height 138
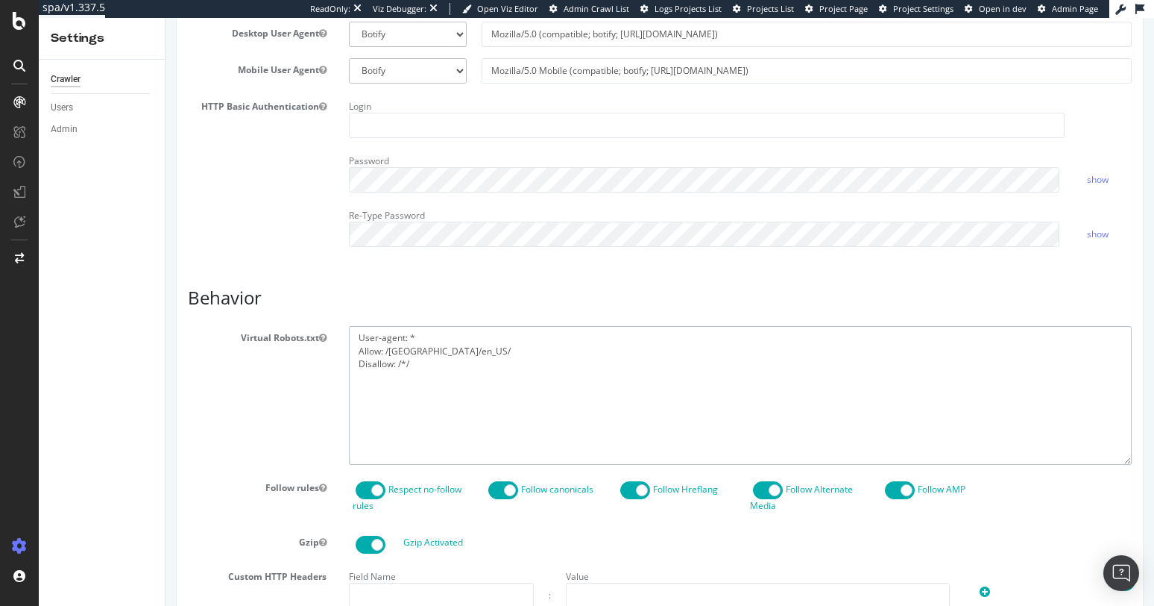
paste textarea "# For all robots User-agent: * # Block access to specific groups of pages Disal…"
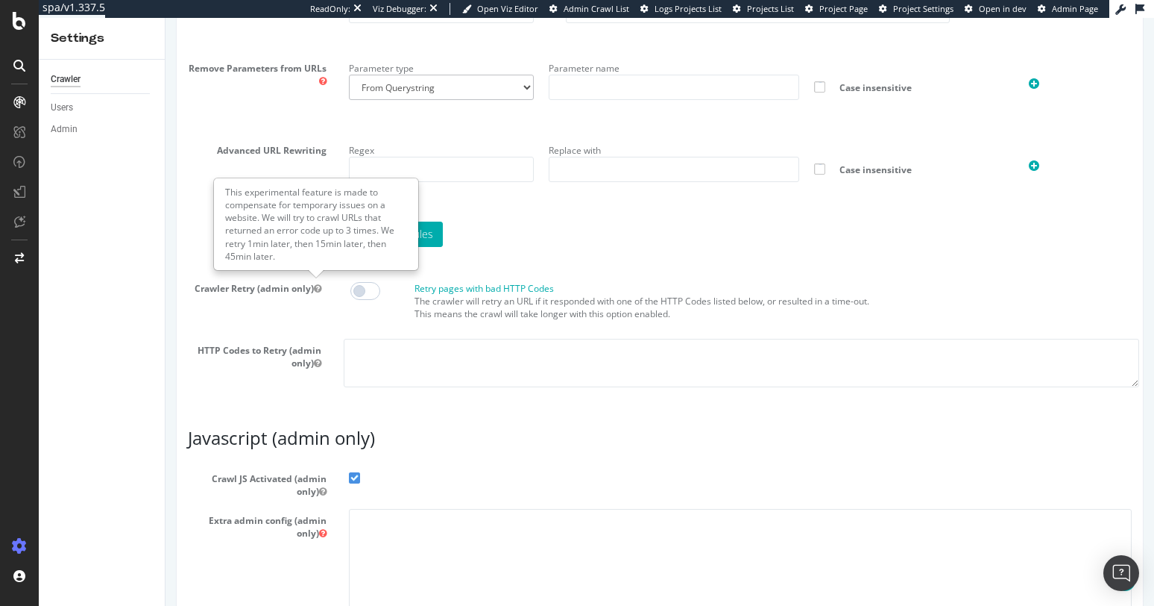
scroll to position [1230, 0]
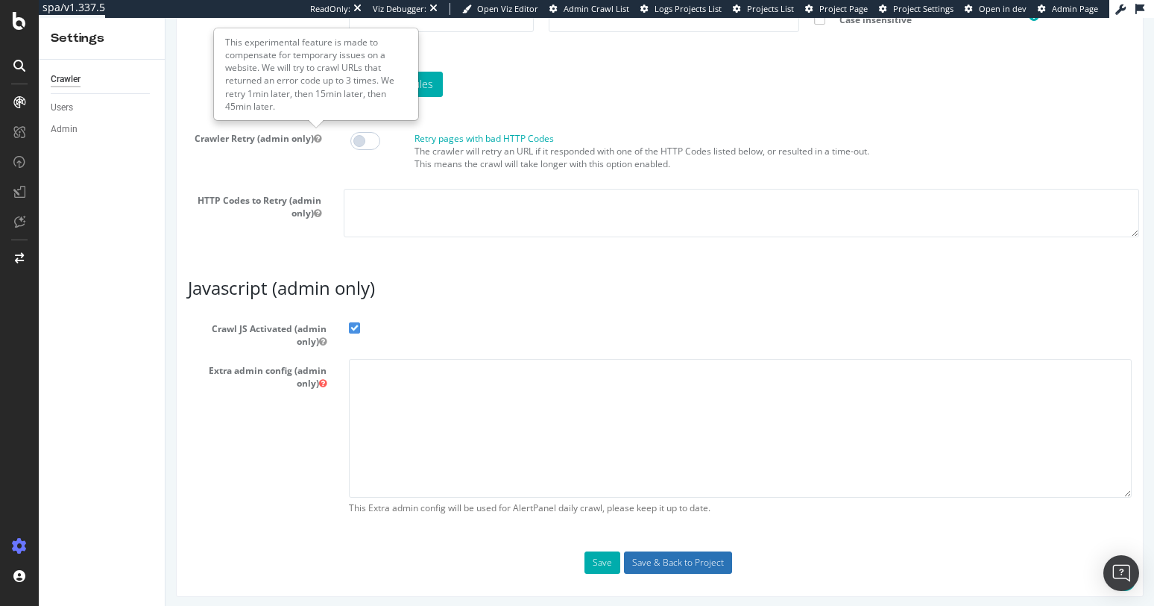
type textarea "User-agent: * Allow: /US/en_US/ Disallow: /*/ # For all robots User-agent: * # …"
click at [659, 558] on input "Save & Back to Project" at bounding box center [678, 562] width 108 height 22
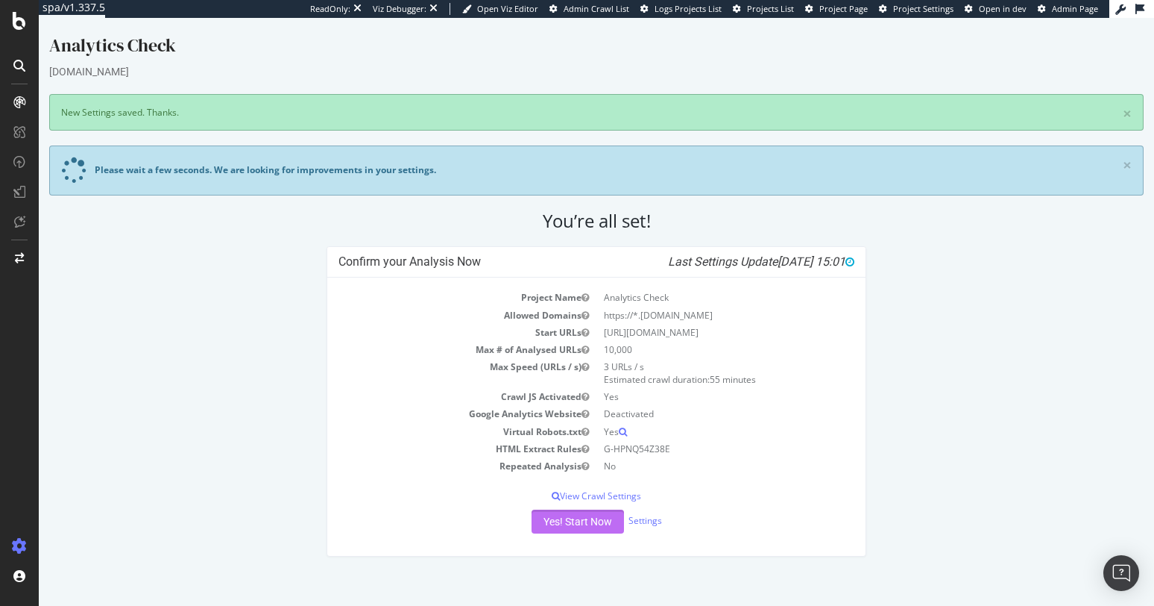
click at [592, 519] on button "Yes! Start Now" at bounding box center [578, 521] width 92 height 24
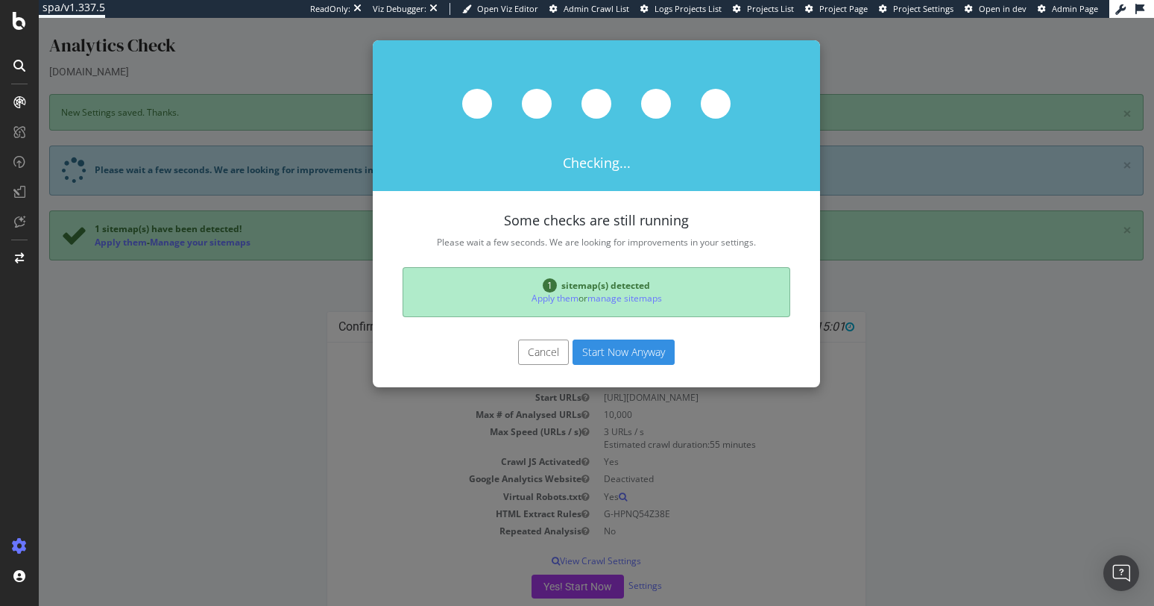
click at [625, 351] on button "Start Now Anyway" at bounding box center [624, 351] width 102 height 25
